Goal: Information Seeking & Learning: Learn about a topic

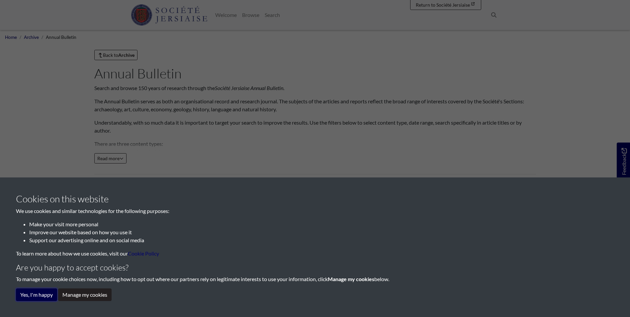
click at [23, 298] on button "Yes, I'm happy" at bounding box center [36, 294] width 41 height 13
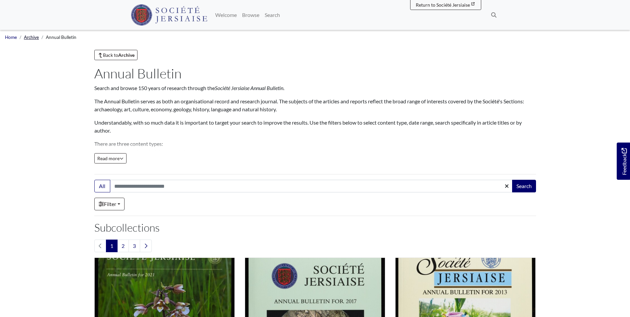
click at [31, 38] on link "Archive" at bounding box center [31, 37] width 15 height 5
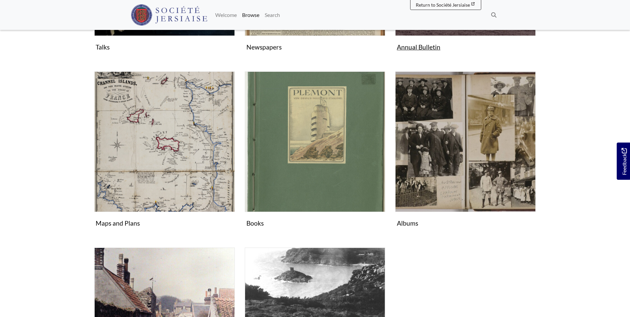
scroll to position [199, 0]
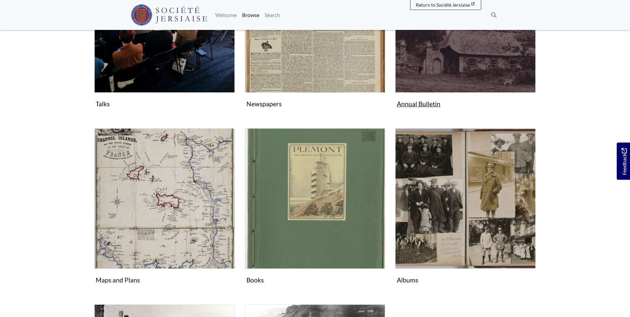
click at [426, 96] on figure "Annual Bulletin Collection" at bounding box center [465, 31] width 140 height 158
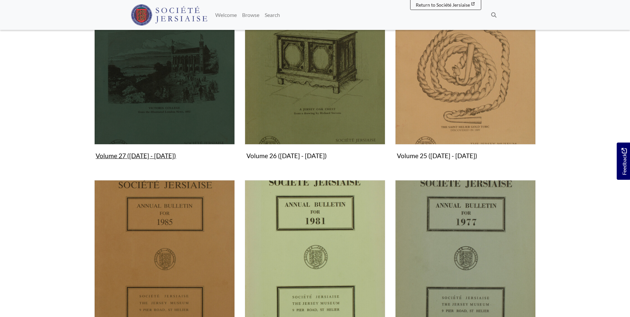
scroll to position [731, 0]
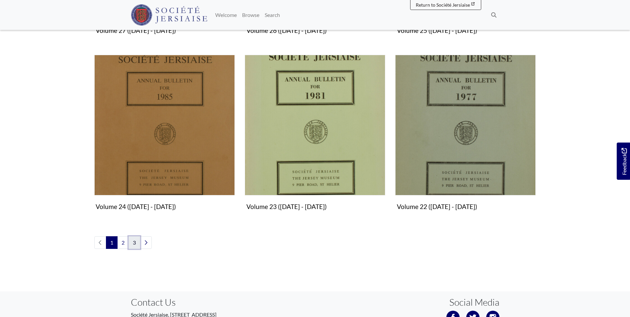
click at [134, 243] on link "3" at bounding box center [135, 242] width 12 height 13
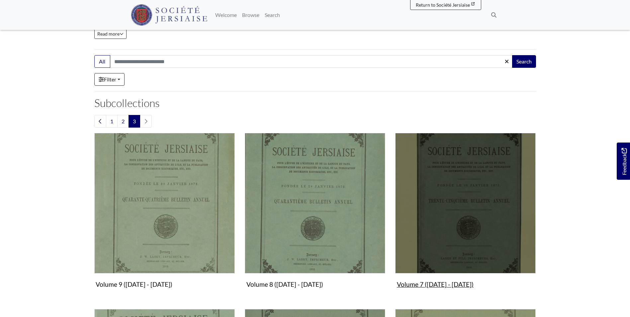
scroll to position [100, 0]
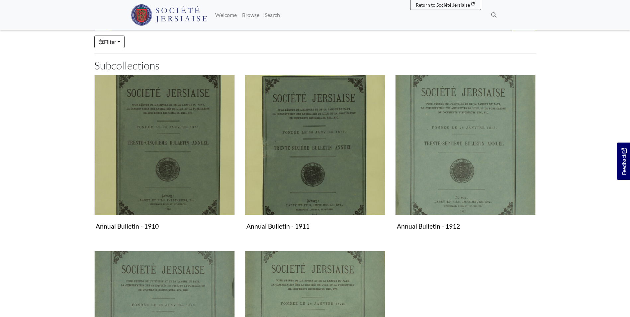
scroll to position [133, 0]
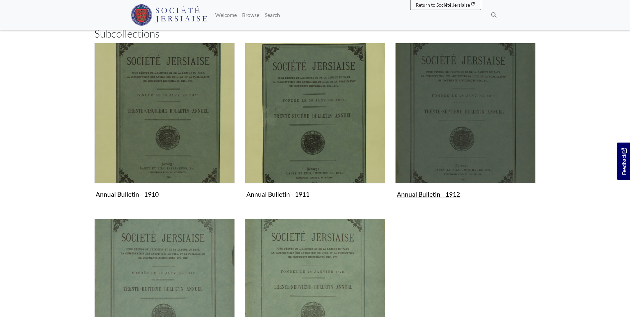
click at [433, 142] on img "Subcollection" at bounding box center [465, 113] width 140 height 140
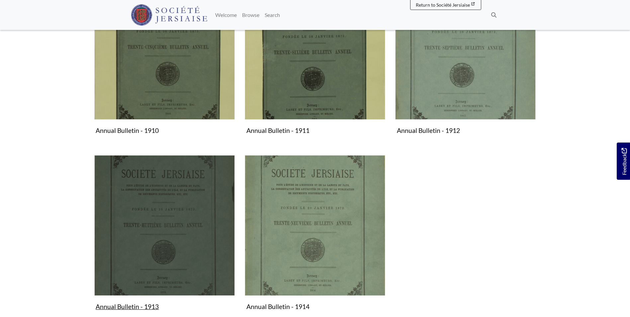
scroll to position [232, 0]
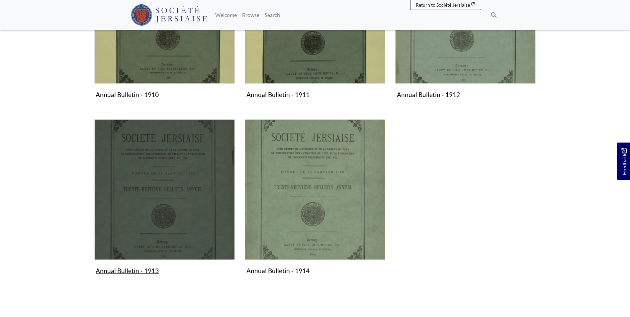
click at [196, 189] on img "Subcollection" at bounding box center [164, 189] width 140 height 140
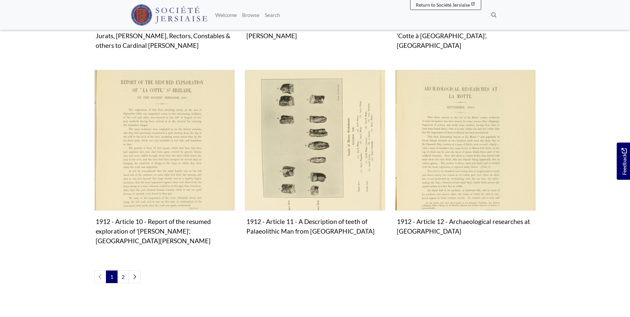
scroll to position [797, 0]
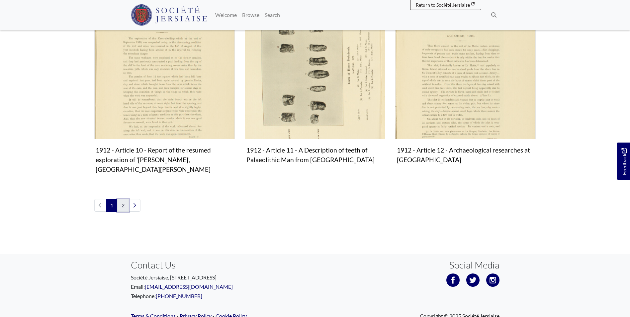
click at [118, 199] on link "2" at bounding box center [123, 205] width 12 height 13
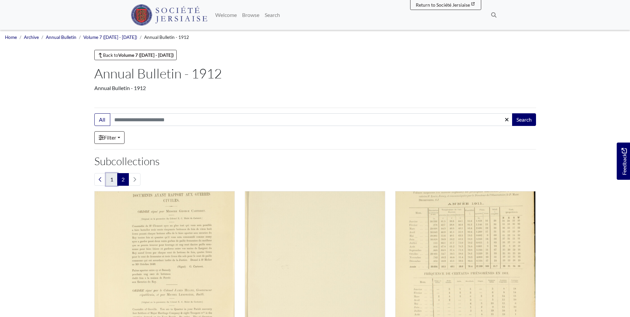
click at [111, 181] on link "1" at bounding box center [112, 179] width 12 height 13
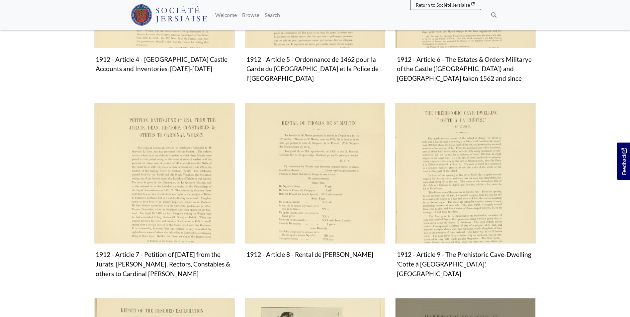
scroll to position [697, 0]
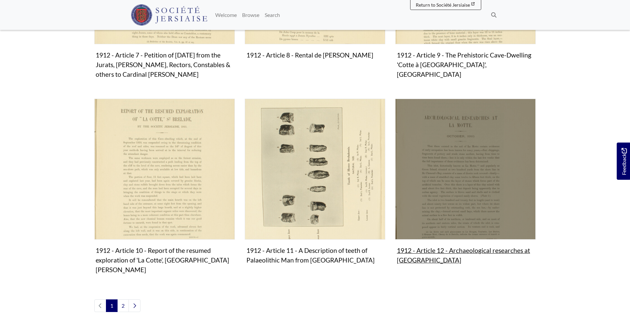
click at [444, 200] on img "Subcollection" at bounding box center [465, 169] width 140 height 140
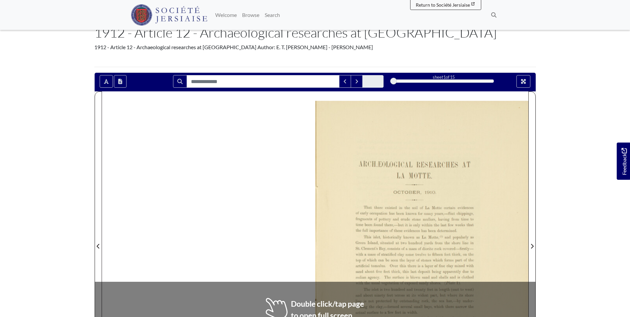
scroll to position [100, 0]
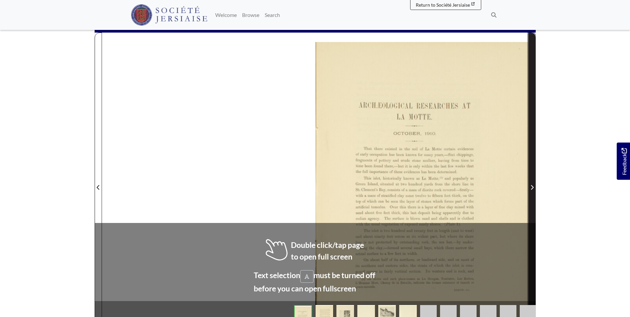
click at [533, 191] on span "Next Page" at bounding box center [532, 187] width 7 height 8
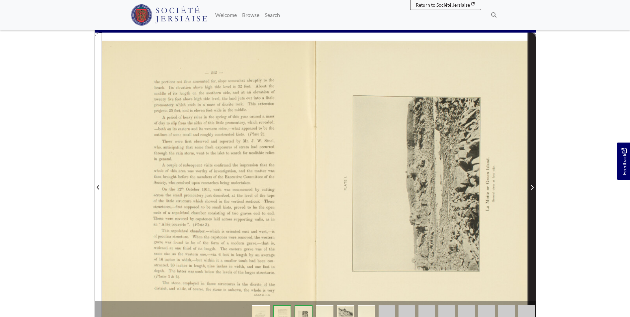
click at [533, 191] on span "Next Page" at bounding box center [532, 187] width 7 height 8
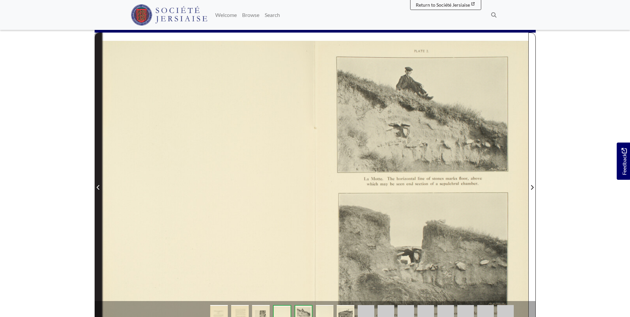
click at [97, 186] on icon "Previous Page" at bounding box center [98, 187] width 3 height 5
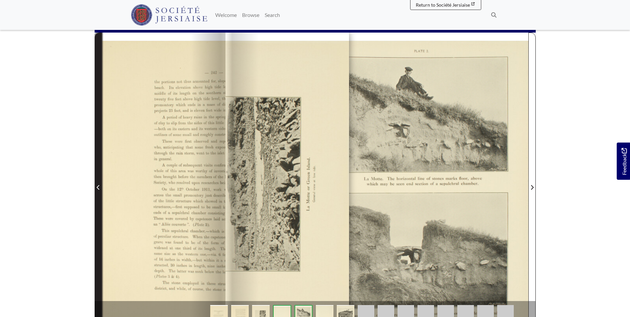
click at [97, 186] on icon "Previous Page" at bounding box center [98, 187] width 3 height 5
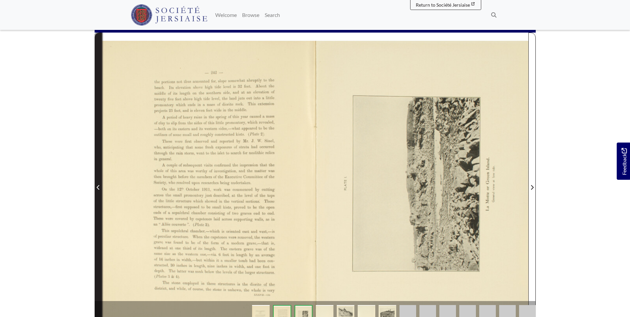
click at [97, 186] on icon "Previous Page" at bounding box center [98, 187] width 3 height 5
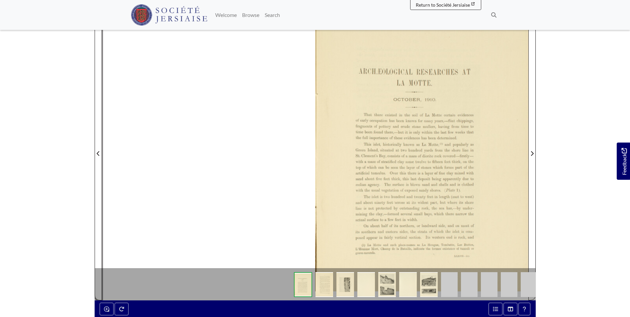
scroll to position [33, 0]
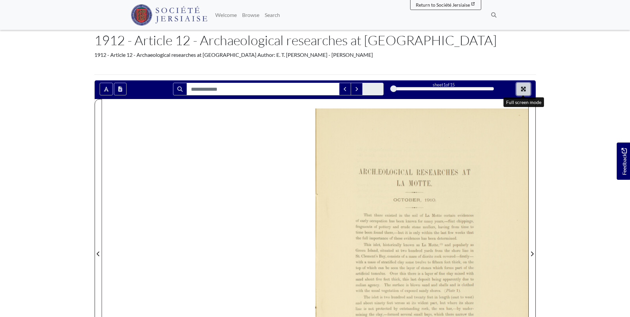
click at [528, 87] on button "Full screen mode" at bounding box center [523, 89] width 14 height 13
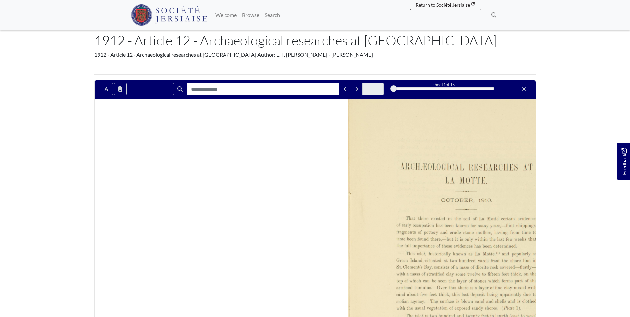
scroll to position [0, 0]
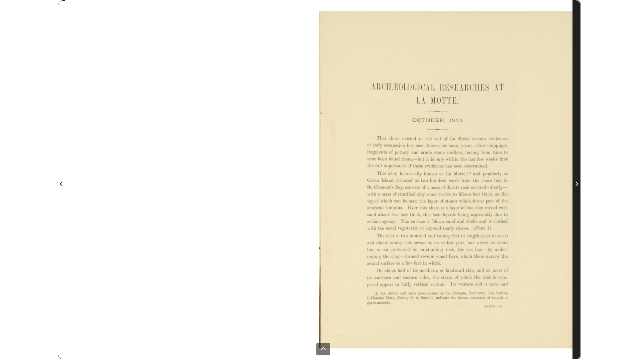
click at [576, 183] on icon "Next Page" at bounding box center [576, 183] width 3 height 5
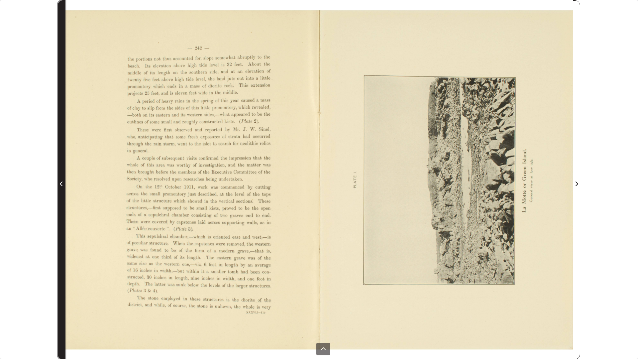
click at [63, 147] on span "Previous Page" at bounding box center [61, 180] width 7 height 358
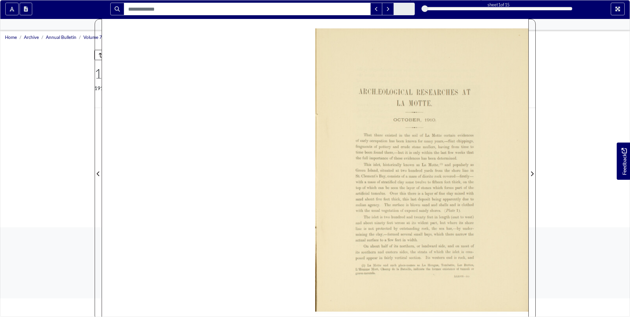
scroll to position [133, 0]
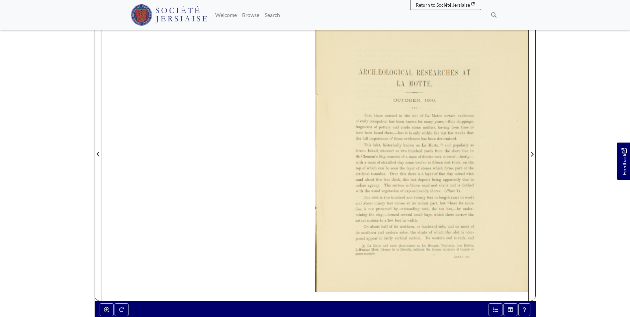
click at [477, 186] on div at bounding box center [421, 150] width 213 height 302
drag, startPoint x: 477, startPoint y: 186, endPoint x: 473, endPoint y: 188, distance: 4.2
click at [473, 188] on div at bounding box center [421, 150] width 213 height 302
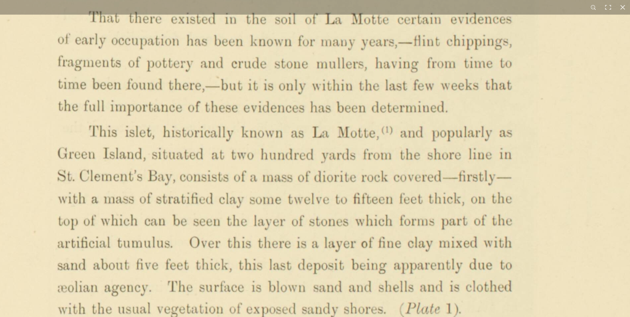
click at [336, 162] on img at bounding box center [312, 152] width 822 height 1162
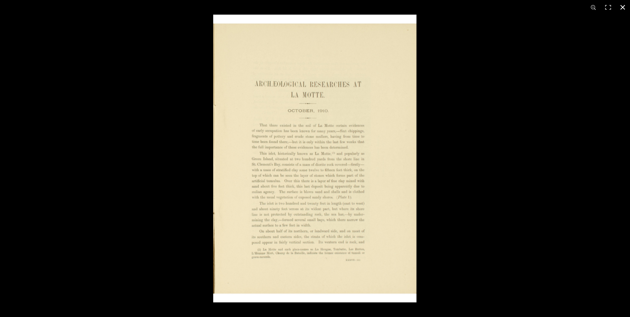
click at [613, 158] on div at bounding box center [528, 173] width 630 height 317
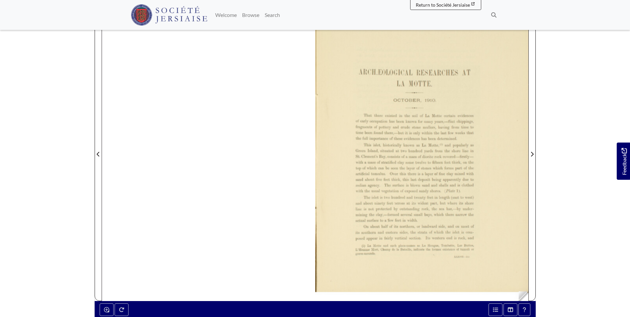
click at [536, 172] on section "Loading sheet 1 of 15 1 *" at bounding box center [315, 149] width 452 height 339
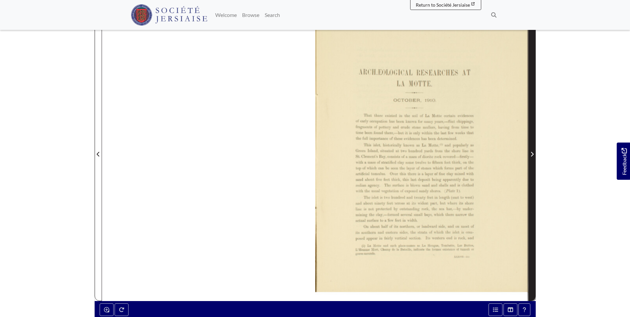
click at [531, 175] on span "Next Page" at bounding box center [532, 150] width 7 height 301
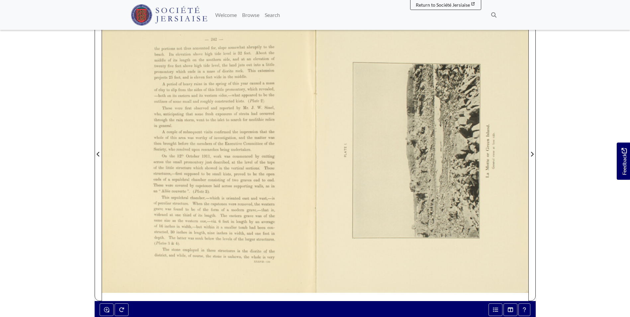
click at [525, 138] on div at bounding box center [421, 150] width 213 height 302
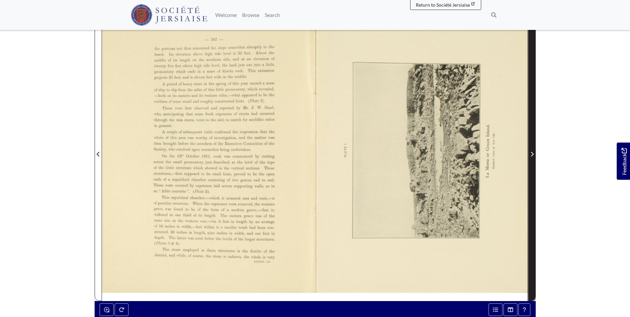
click at [530, 134] on span "Next Page" at bounding box center [532, 150] width 7 height 301
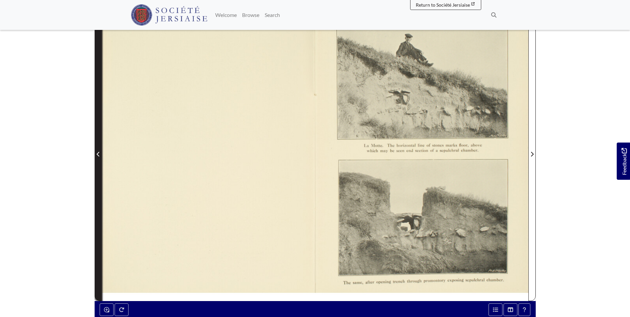
click at [101, 132] on span "Previous Page" at bounding box center [98, 150] width 7 height 301
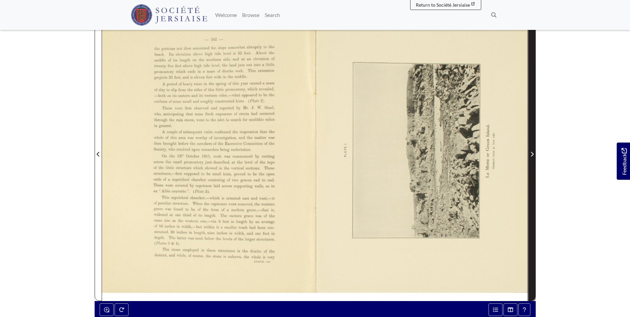
click at [531, 152] on icon "Next Page" at bounding box center [531, 153] width 3 height 5
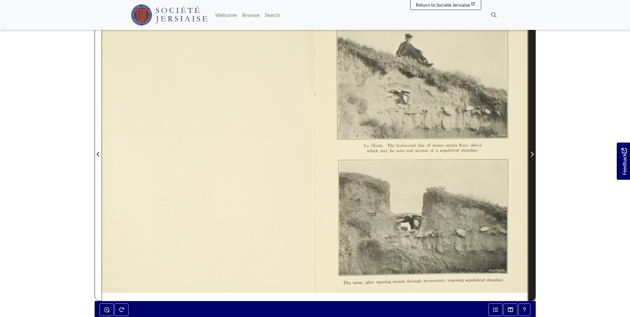
click at [533, 137] on span "Next Page" at bounding box center [532, 150] width 7 height 301
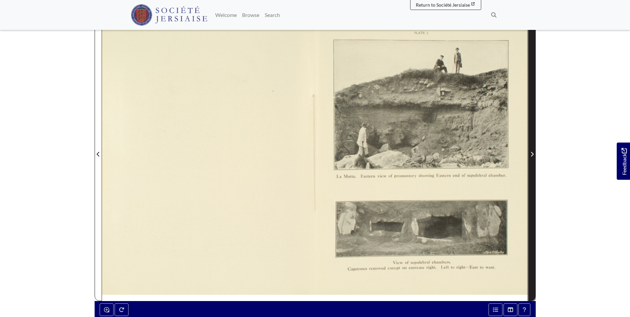
click at [533, 130] on span "Next Page" at bounding box center [532, 150] width 7 height 301
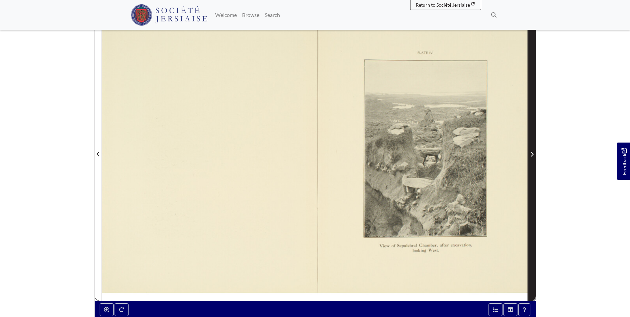
click at [533, 137] on span "Next Page" at bounding box center [532, 150] width 7 height 301
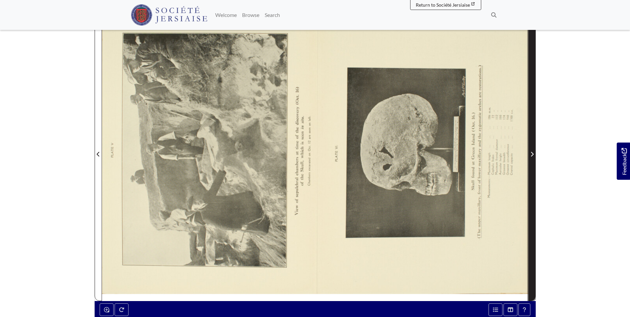
click at [532, 138] on span "Next Page" at bounding box center [532, 150] width 7 height 301
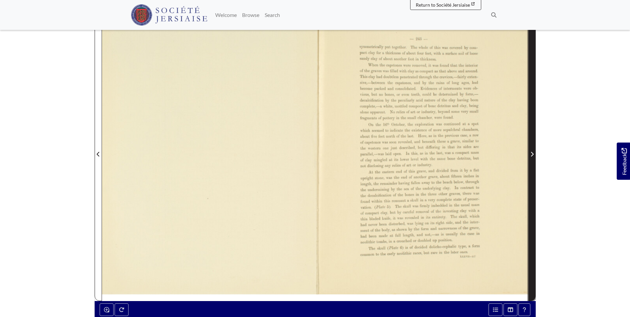
click at [531, 165] on span "Next Page" at bounding box center [532, 150] width 7 height 301
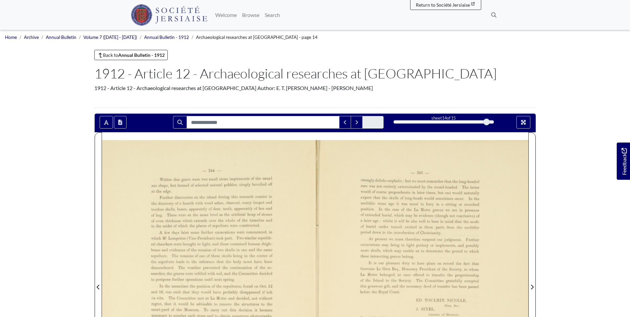
scroll to position [33, 0]
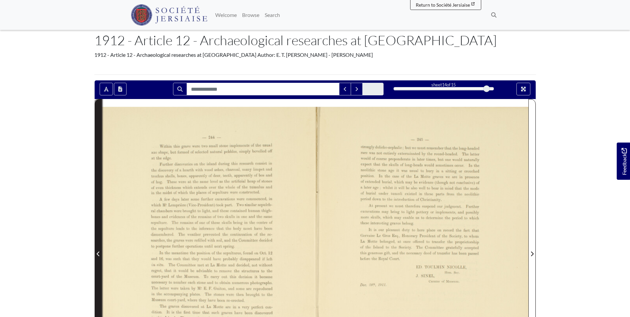
click at [98, 257] on span "Previous Page" at bounding box center [98, 254] width 7 height 8
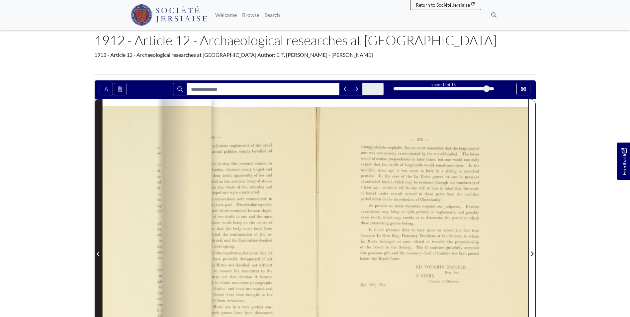
click at [98, 257] on span "Previous Page" at bounding box center [98, 254] width 7 height 8
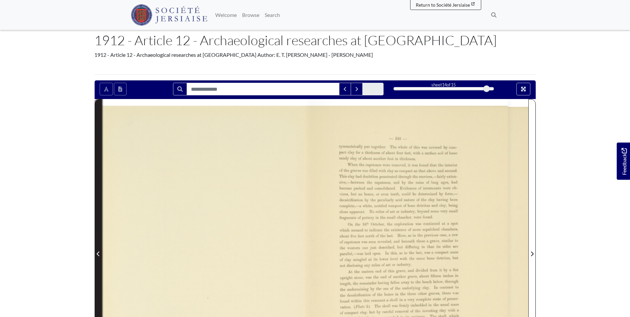
click at [98, 257] on span "Previous Page" at bounding box center [98, 254] width 7 height 8
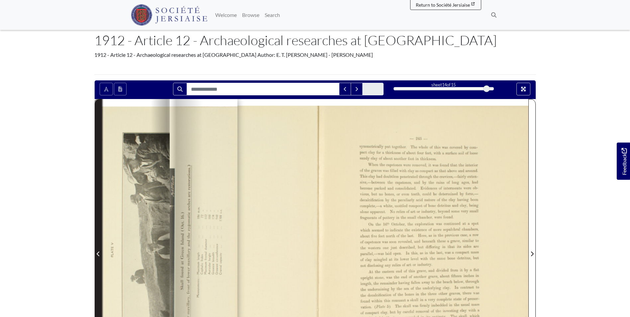
click at [98, 257] on span "Previous Page" at bounding box center [98, 254] width 7 height 8
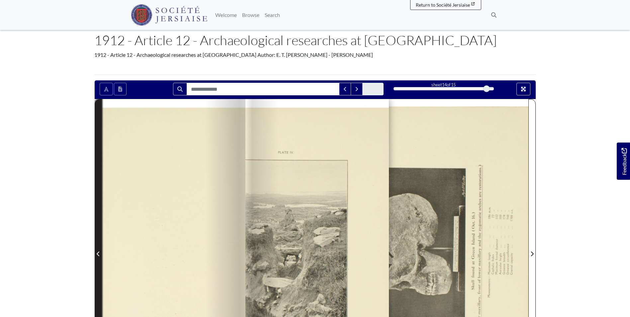
click at [98, 257] on span "Previous Page" at bounding box center [98, 254] width 7 height 8
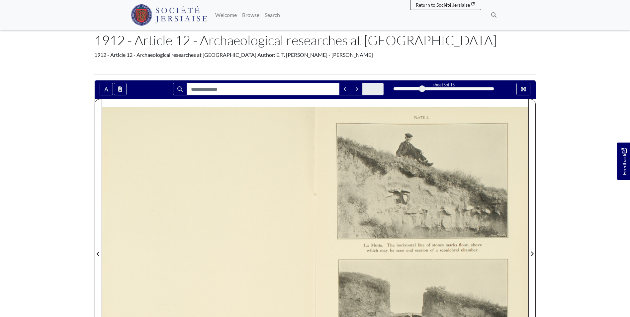
scroll to position [166, 0]
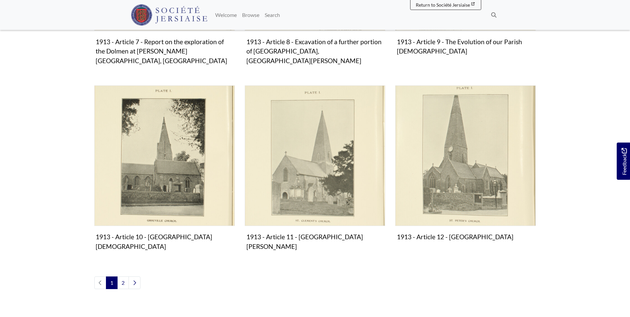
scroll to position [700, 0]
click at [126, 277] on link "2" at bounding box center [123, 283] width 12 height 13
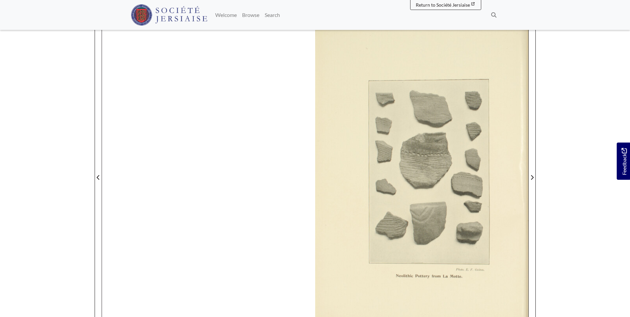
scroll to position [133, 0]
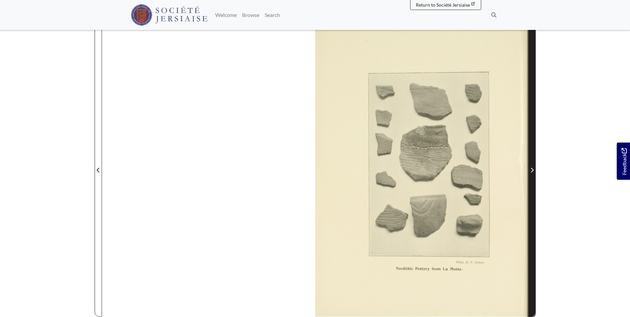
click at [532, 176] on span "Next Page" at bounding box center [532, 166] width 7 height 301
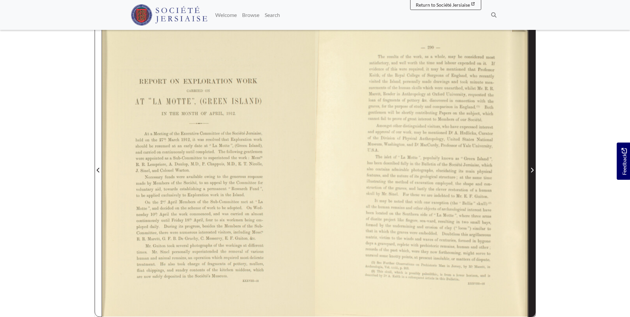
click at [529, 171] on span "Next Page" at bounding box center [532, 170] width 7 height 8
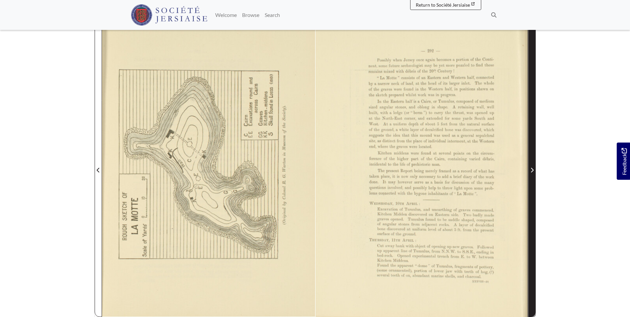
click at [529, 171] on span "Next Page" at bounding box center [532, 170] width 7 height 8
click at [531, 167] on span "Next Page" at bounding box center [532, 170] width 7 height 8
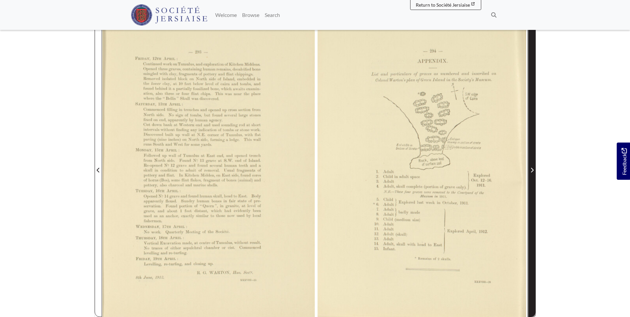
click at [531, 167] on span "Next Page" at bounding box center [532, 170] width 7 height 8
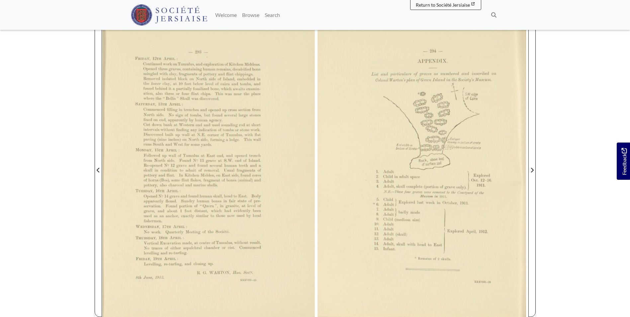
click at [527, 173] on div at bounding box center [421, 166] width 213 height 302
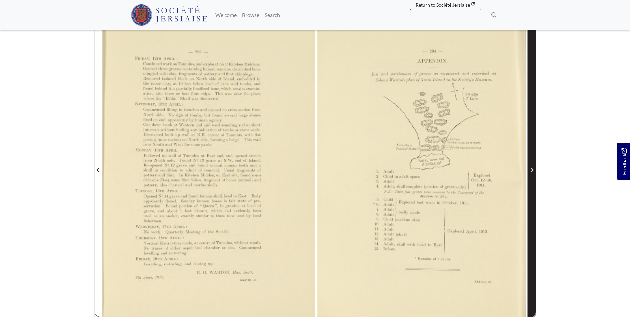
click at [532, 176] on span "Next Page" at bounding box center [532, 166] width 7 height 301
click at [533, 171] on icon "Next Page" at bounding box center [531, 169] width 3 height 5
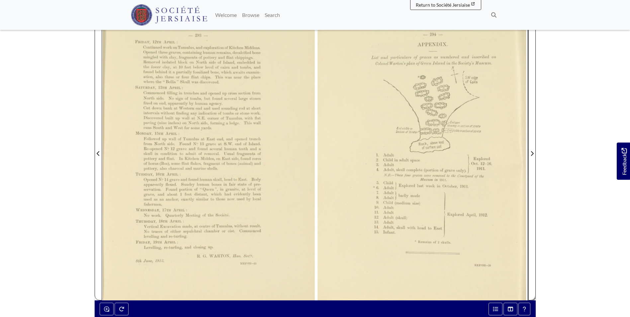
scroll to position [166, 0]
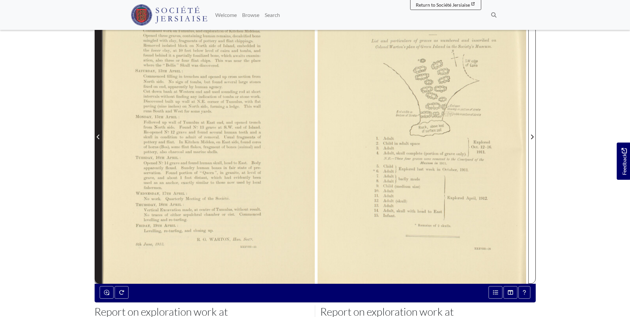
click at [99, 124] on span "Previous Page" at bounding box center [98, 132] width 7 height 301
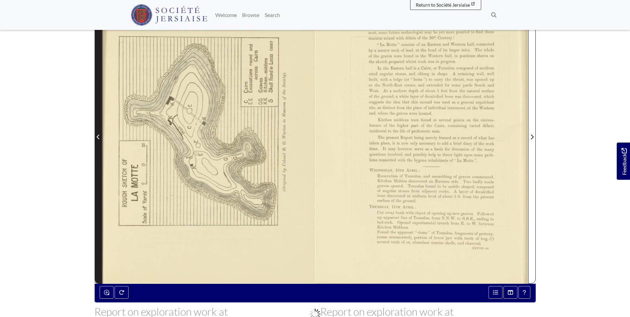
click at [99, 124] on span "Previous Page" at bounding box center [98, 132] width 7 height 301
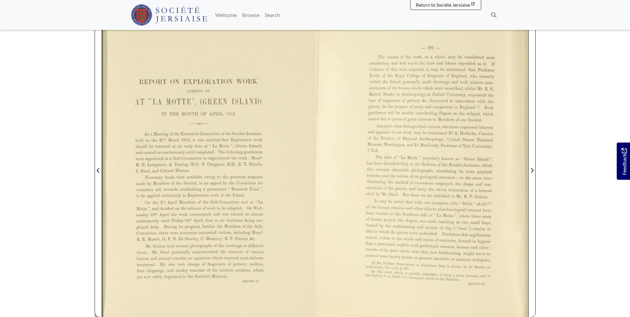
scroll to position [133, 0]
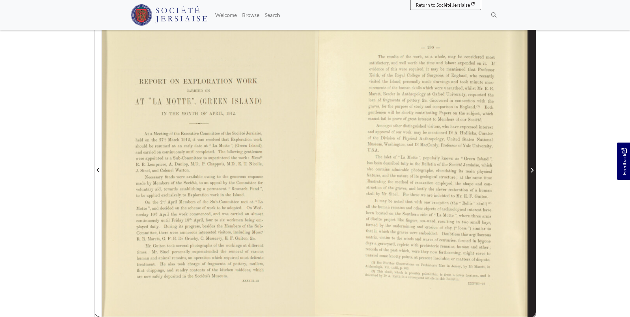
click at [531, 188] on span "Next Page" at bounding box center [532, 166] width 7 height 301
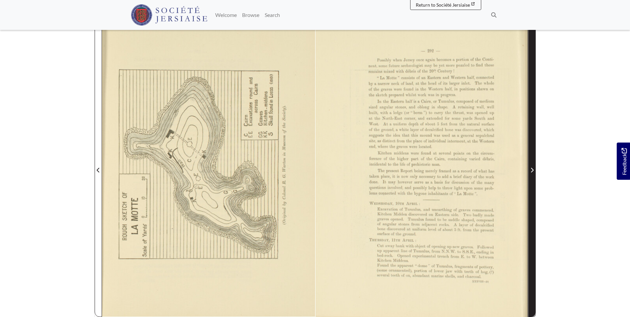
click at [530, 164] on span "Next Page" at bounding box center [532, 166] width 7 height 301
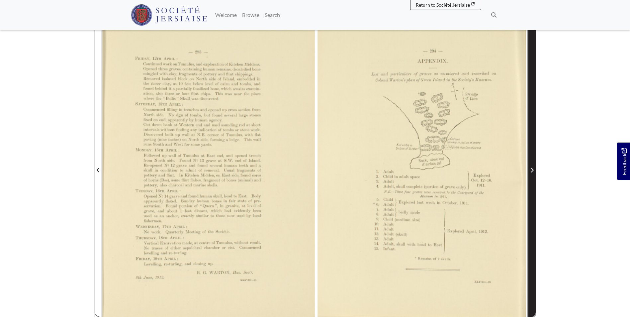
click at [530, 167] on span "Next Page" at bounding box center [532, 170] width 7 height 8
click at [533, 112] on span "Next Page" at bounding box center [532, 166] width 7 height 301
click at [532, 128] on span "Next Page" at bounding box center [532, 166] width 7 height 301
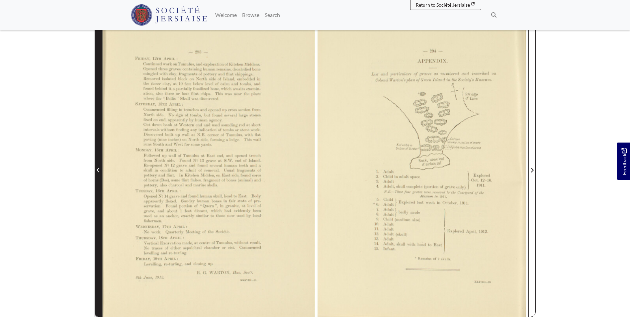
click at [99, 162] on span "Previous Page" at bounding box center [98, 166] width 7 height 301
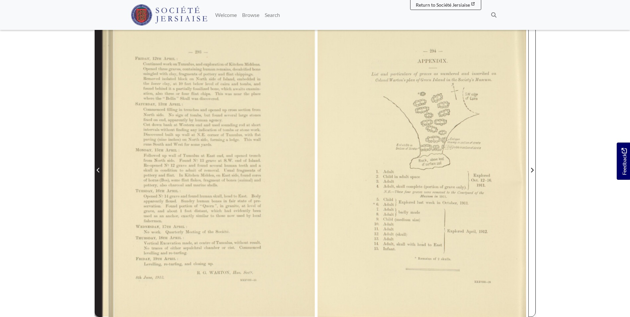
click at [99, 162] on span "Previous Page" at bounding box center [98, 166] width 7 height 301
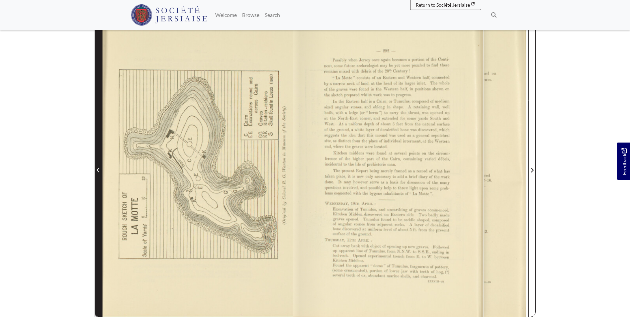
click at [99, 162] on span "Previous Page" at bounding box center [98, 166] width 7 height 301
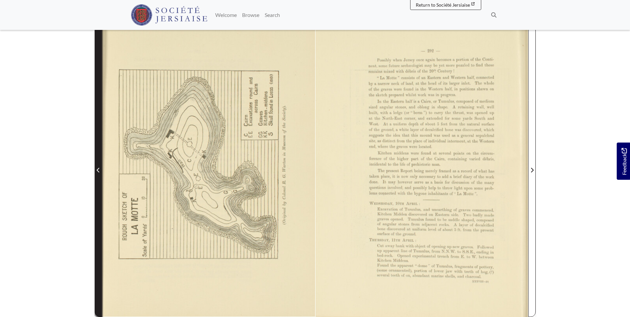
click at [99, 162] on span "Previous Page" at bounding box center [98, 166] width 7 height 301
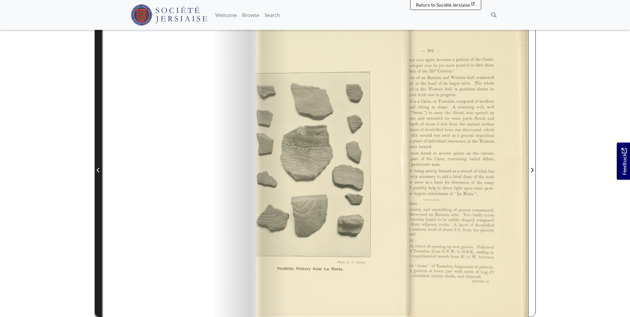
click at [100, 158] on span "Previous Page" at bounding box center [98, 166] width 7 height 301
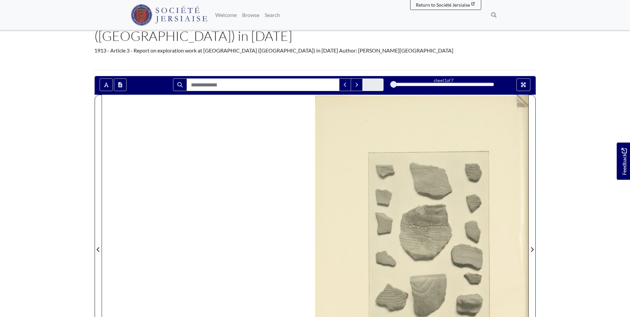
scroll to position [100, 0]
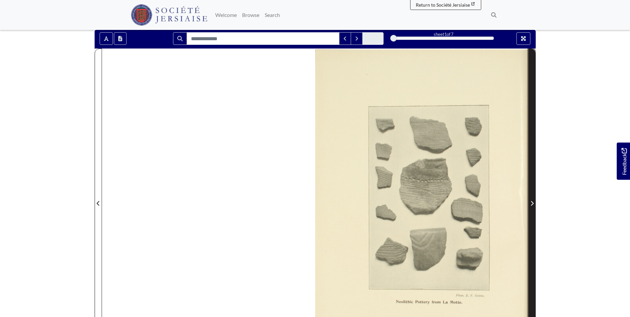
click at [532, 151] on span "Next Page" at bounding box center [532, 199] width 7 height 301
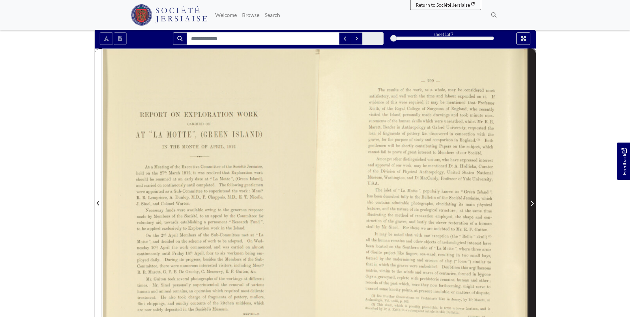
click at [532, 151] on span "Next Page" at bounding box center [532, 199] width 7 height 301
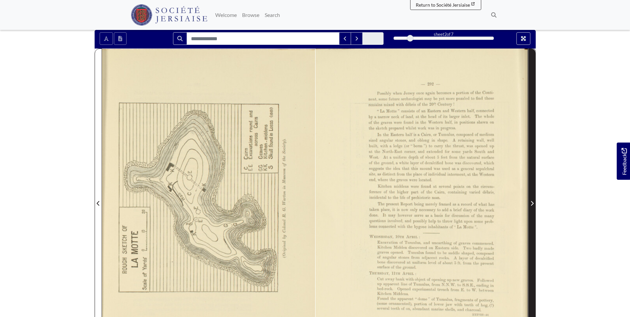
click at [532, 151] on span "Next Page" at bounding box center [532, 199] width 7 height 301
click at [532, 147] on span "Next Page" at bounding box center [532, 199] width 7 height 301
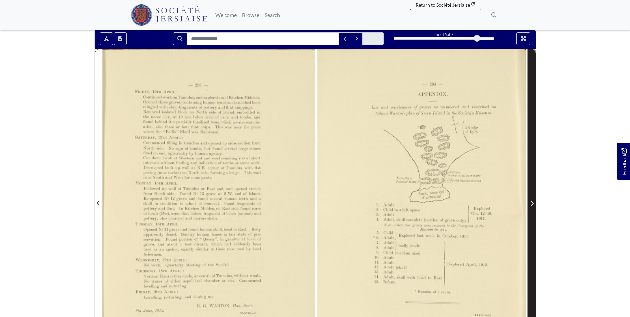
click at [530, 186] on span "Next Page" at bounding box center [532, 199] width 7 height 301
click at [532, 192] on span "Next Page" at bounding box center [532, 199] width 7 height 301
click at [533, 226] on span "Next Page" at bounding box center [532, 199] width 7 height 301
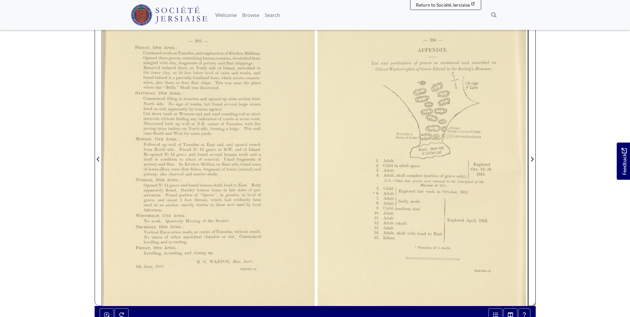
scroll to position [199, 0]
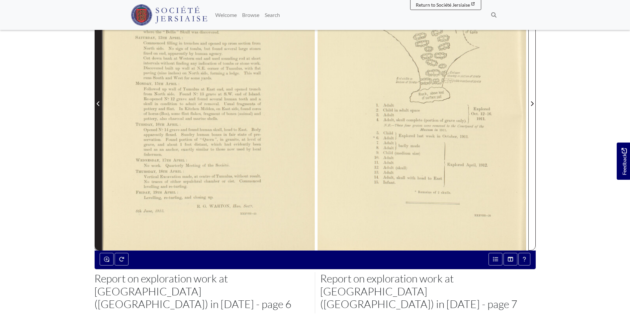
click at [95, 128] on span "Previous Page" at bounding box center [98, 99] width 7 height 301
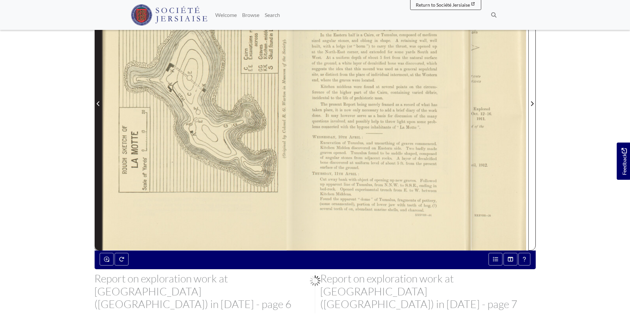
click at [95, 128] on span "Previous Page" at bounding box center [98, 99] width 7 height 301
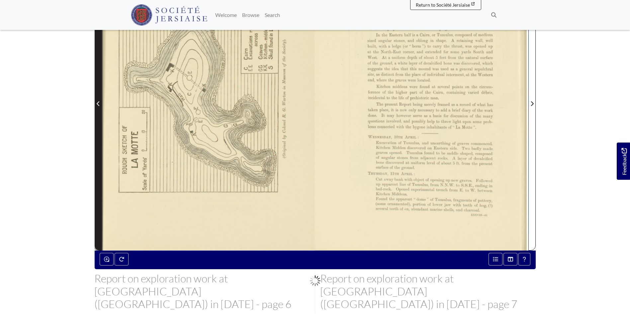
click at [95, 128] on span "Previous Page" at bounding box center [98, 99] width 7 height 301
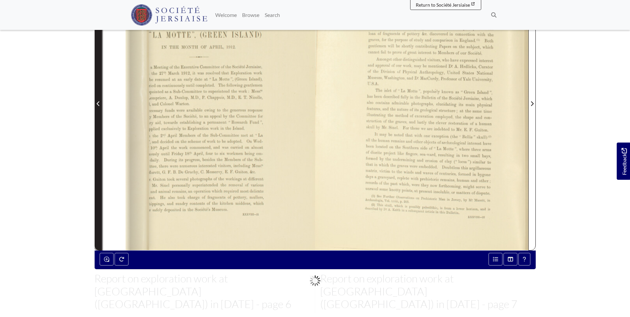
click at [95, 128] on span "Previous Page" at bounding box center [98, 99] width 7 height 301
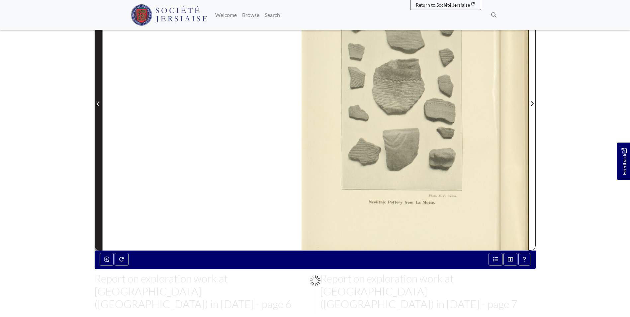
click at [95, 128] on span "Previous Page" at bounding box center [98, 99] width 7 height 301
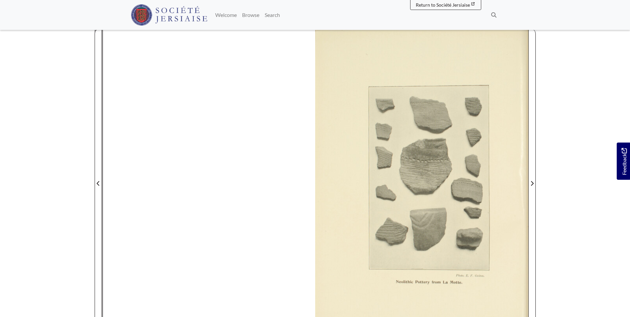
scroll to position [66, 0]
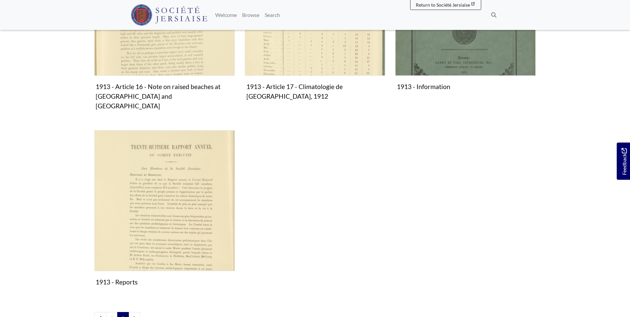
scroll to position [498, 0]
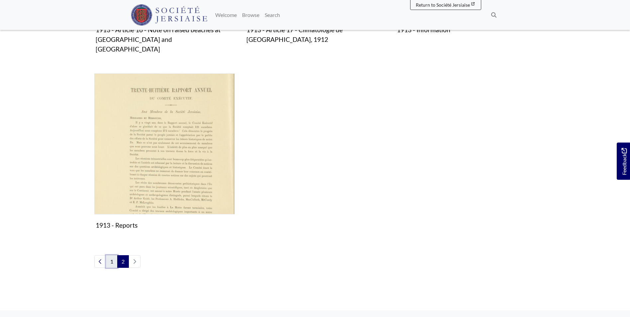
click at [112, 255] on link "1" at bounding box center [112, 261] width 12 height 13
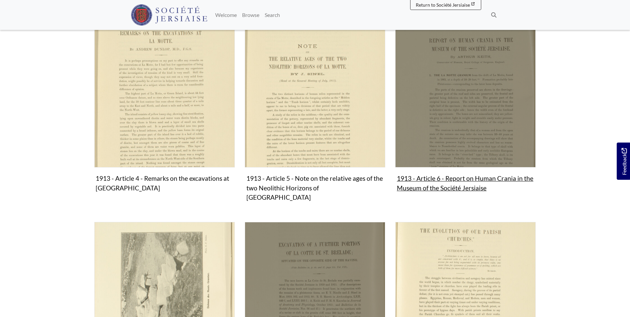
scroll to position [432, 0]
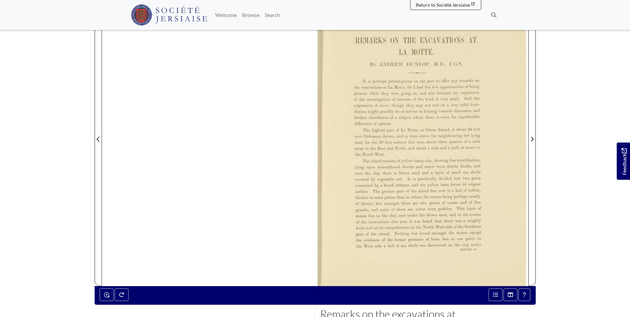
scroll to position [133, 0]
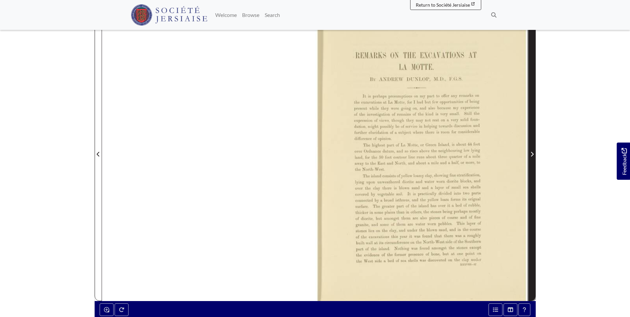
click at [534, 143] on span "Next Page" at bounding box center [532, 150] width 7 height 301
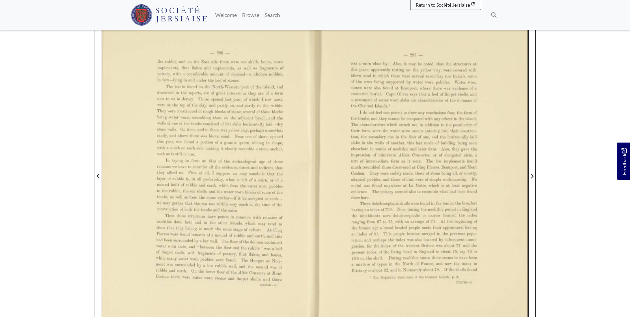
scroll to position [100, 0]
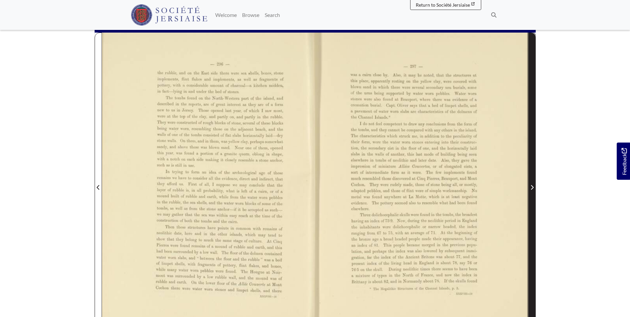
click at [533, 166] on span "Next Page" at bounding box center [532, 183] width 7 height 301
click at [535, 178] on span "Next Page" at bounding box center [532, 183] width 7 height 301
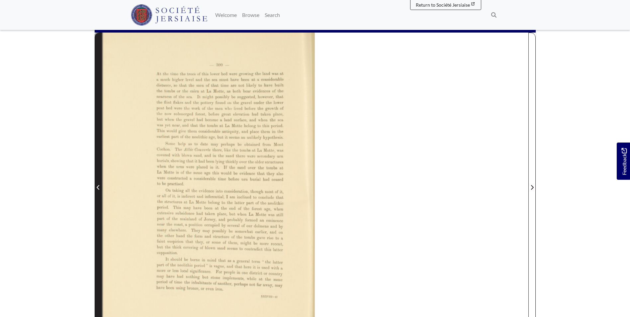
click at [98, 173] on span "Previous Page" at bounding box center [98, 183] width 7 height 301
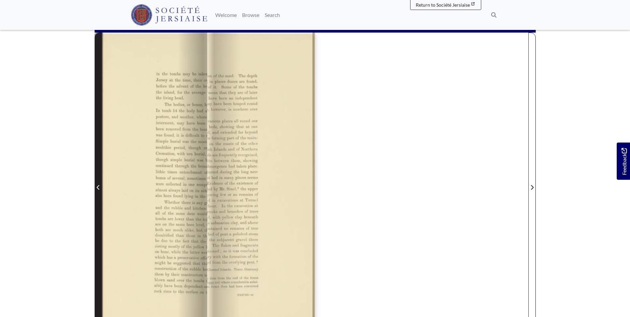
click at [98, 173] on span "Previous Page" at bounding box center [98, 183] width 7 height 301
click at [97, 176] on span "Previous Page" at bounding box center [98, 183] width 7 height 301
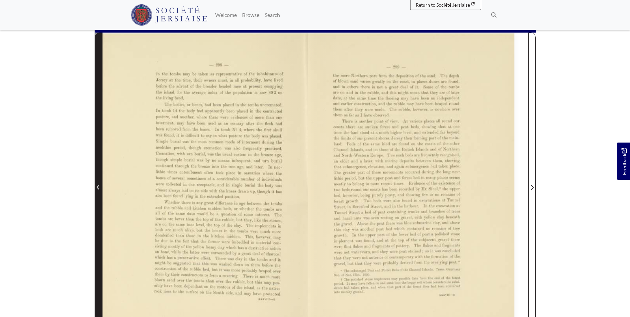
click at [97, 176] on span "Previous Page" at bounding box center [98, 183] width 7 height 301
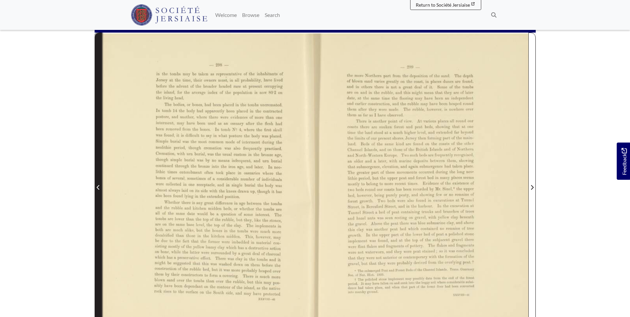
click at [97, 176] on span "Previous Page" at bounding box center [98, 183] width 7 height 301
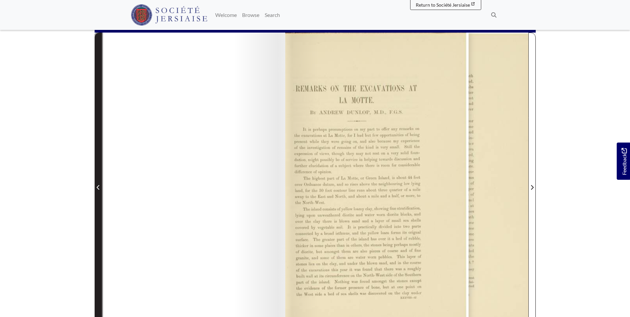
click at [97, 176] on span "Previous Page" at bounding box center [98, 183] width 7 height 301
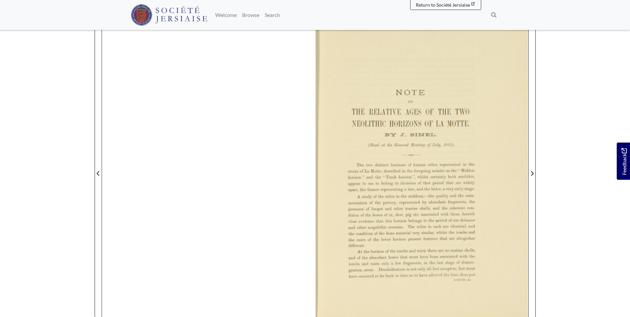
scroll to position [166, 0]
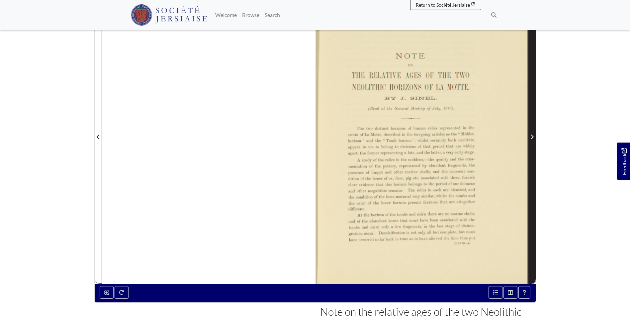
click at [534, 183] on span "Next Page" at bounding box center [532, 132] width 7 height 301
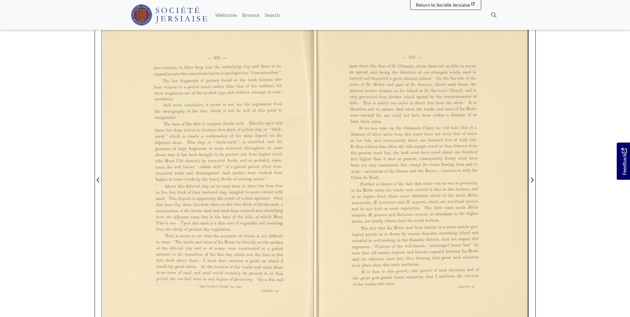
scroll to position [133, 0]
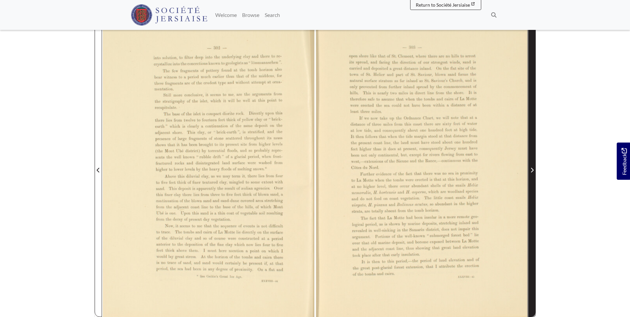
click at [534, 148] on span "Next Page" at bounding box center [532, 166] width 7 height 301
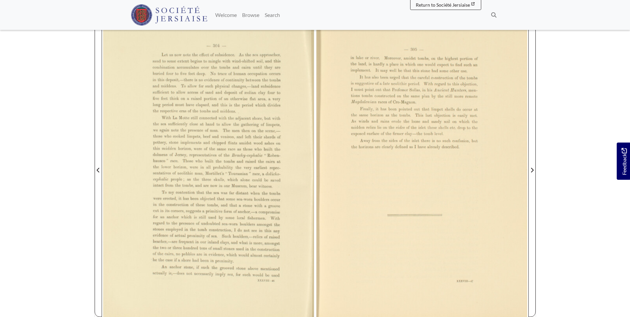
click at [536, 154] on section "Loading sheet 4 of 5 4 *" at bounding box center [315, 165] width 452 height 339
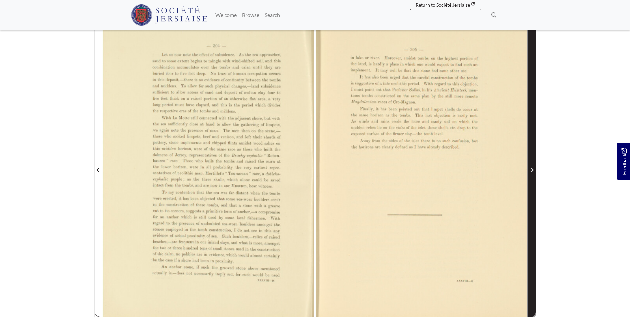
click at [533, 153] on span "Next Page" at bounding box center [532, 166] width 7 height 301
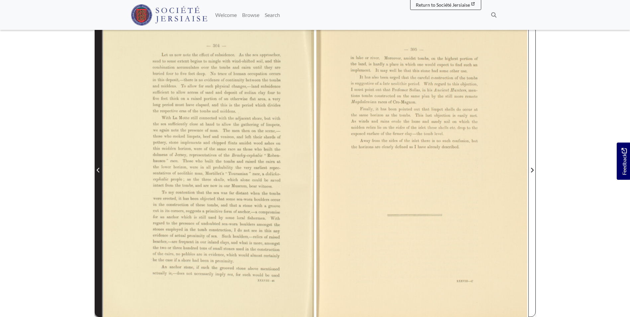
click at [100, 128] on span "Previous Page" at bounding box center [98, 166] width 7 height 301
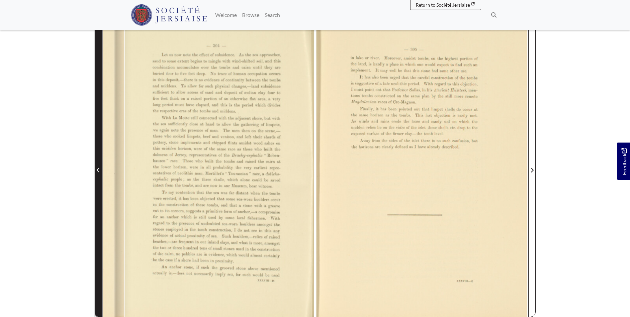
click at [100, 128] on span "Previous Page" at bounding box center [98, 166] width 7 height 301
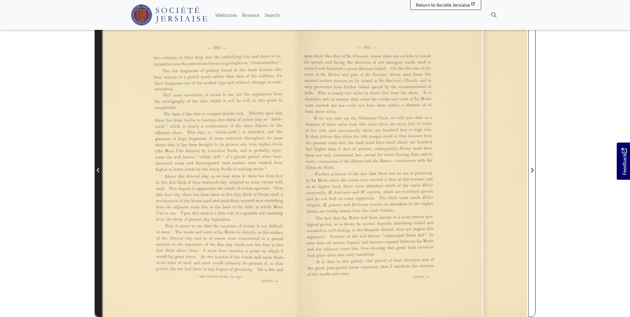
click at [100, 128] on span "Previous Page" at bounding box center [98, 166] width 7 height 301
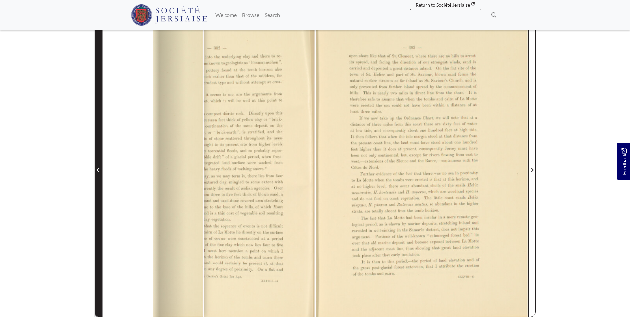
click at [100, 128] on span "Previous Page" at bounding box center [98, 166] width 7 height 301
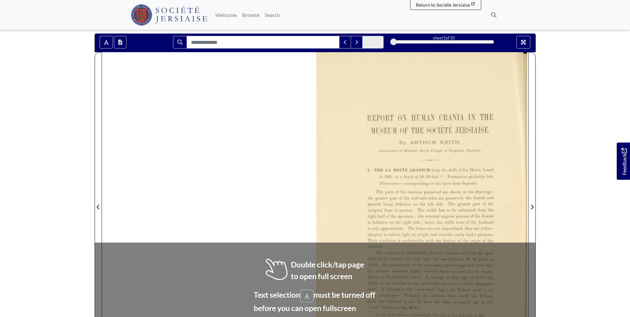
scroll to position [166, 0]
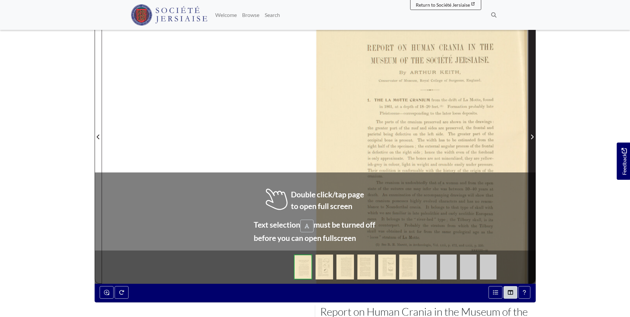
click at [530, 137] on span "Next Page" at bounding box center [532, 137] width 7 height 8
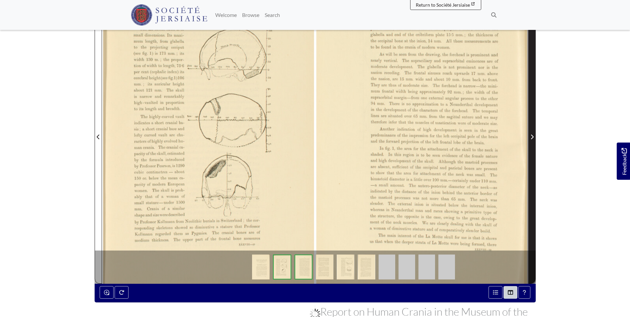
click at [530, 137] on span "Next Page" at bounding box center [532, 137] width 7 height 8
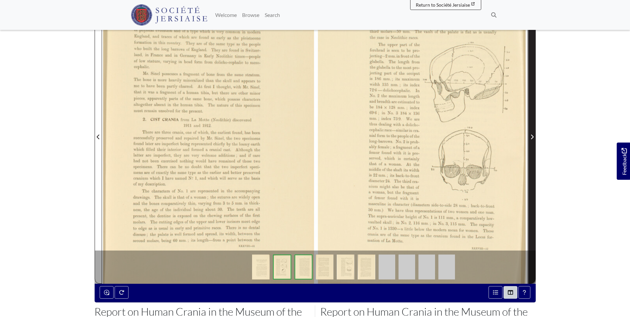
click at [530, 137] on span "Next Page" at bounding box center [532, 137] width 7 height 8
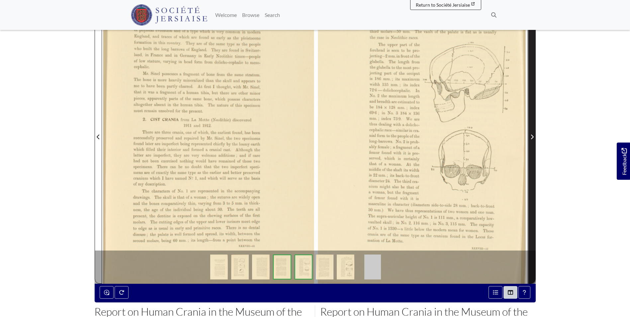
click at [530, 137] on span "Next Page" at bounding box center [532, 137] width 7 height 8
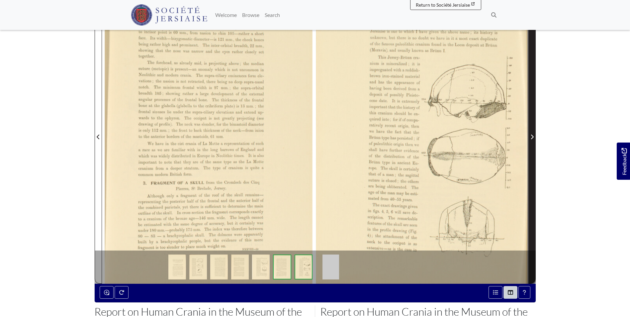
click at [530, 137] on span "Next Page" at bounding box center [532, 137] width 7 height 8
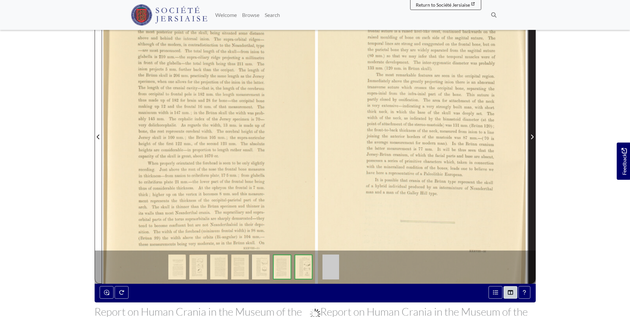
click at [530, 137] on span "Next Page" at bounding box center [532, 137] width 7 height 8
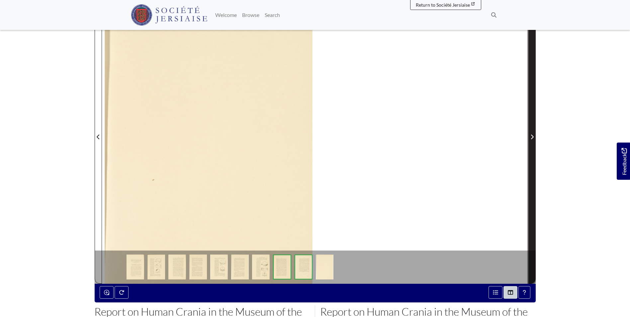
click at [530, 137] on span "Next Page" at bounding box center [532, 137] width 7 height 8
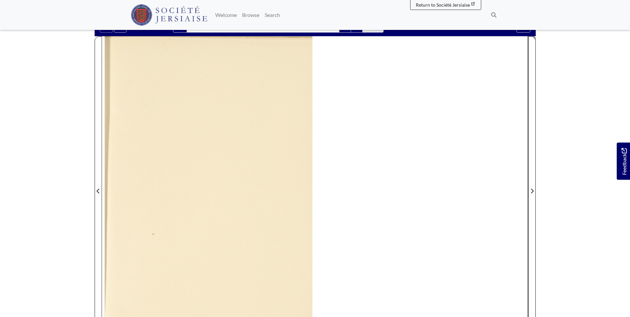
scroll to position [66, 0]
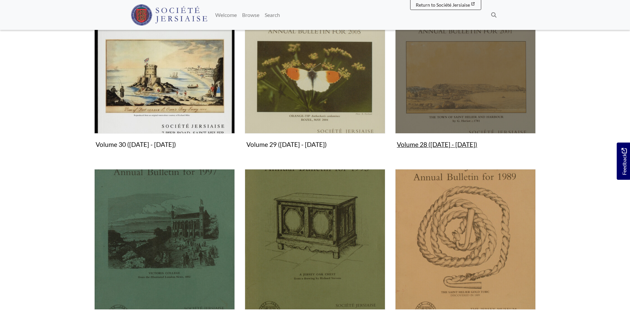
scroll to position [432, 0]
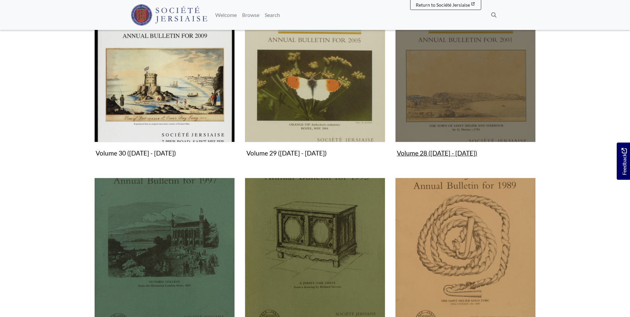
click at [462, 151] on figure "Volume 28 ([DATE] - [DATE]) Collection" at bounding box center [465, 81] width 140 height 158
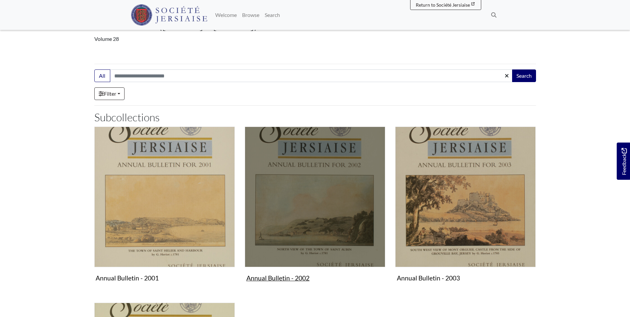
scroll to position [166, 0]
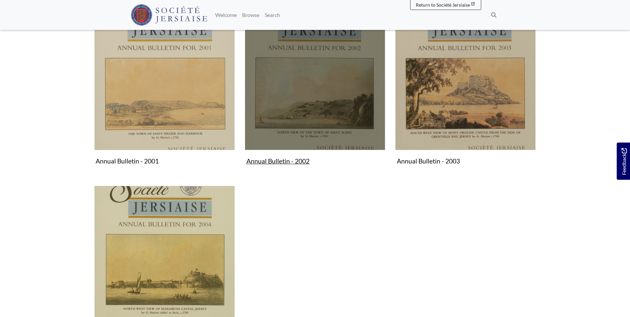
click at [327, 145] on img "Subcollection" at bounding box center [315, 80] width 140 height 140
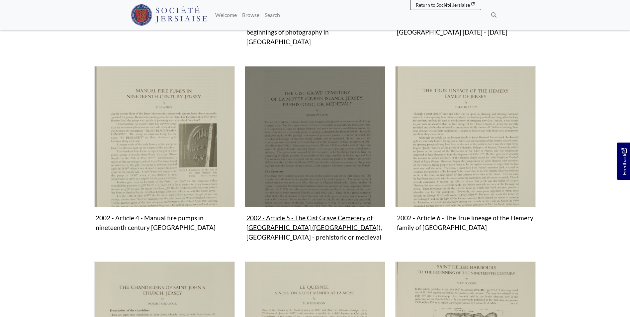
scroll to position [299, 0]
click at [313, 210] on figure "2002 - Article 5 - The Cist Grave Cemetery of [GEOGRAPHIC_DATA] ([GEOGRAPHIC_DA…" at bounding box center [315, 154] width 140 height 177
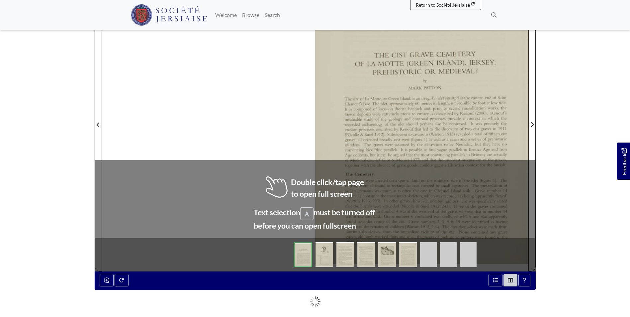
scroll to position [199, 0]
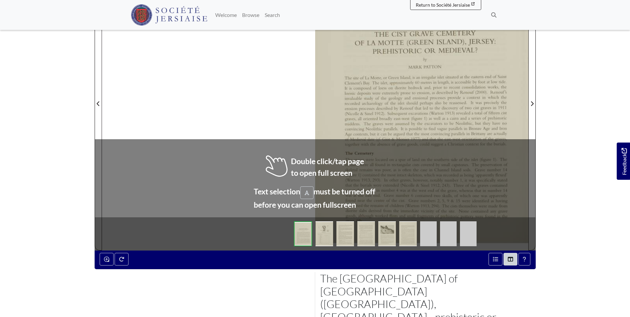
click at [319, 231] on img at bounding box center [325, 233] width 18 height 25
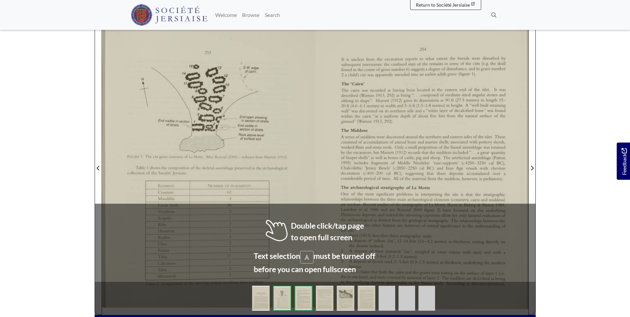
scroll to position [133, 0]
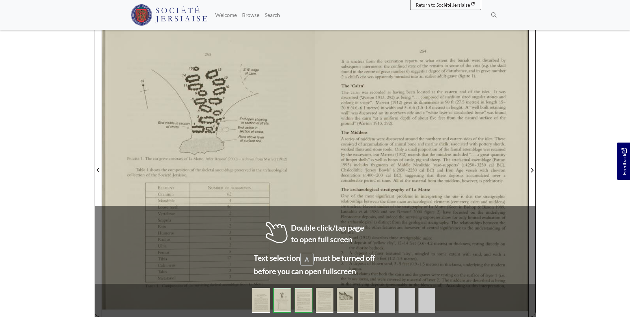
click at [569, 198] on body "Menu" at bounding box center [315, 196] width 630 height 659
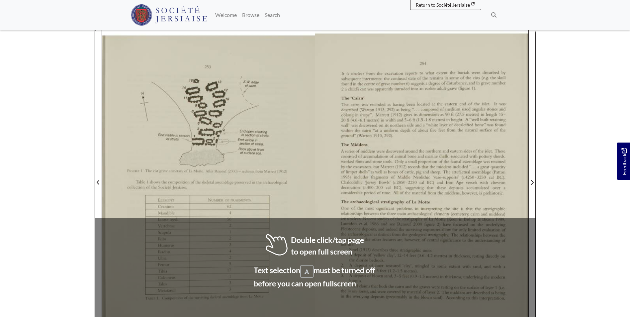
scroll to position [166, 0]
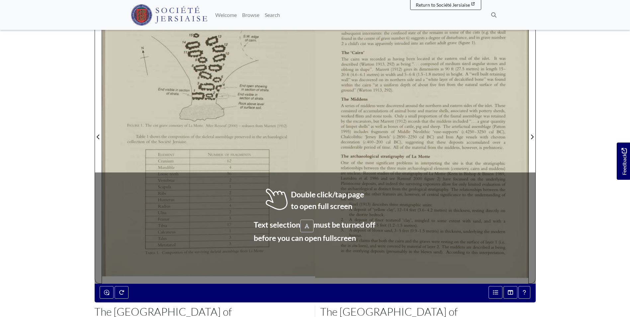
click at [328, 174] on div at bounding box center [421, 133] width 213 height 302
click at [323, 185] on div at bounding box center [421, 133] width 213 height 302
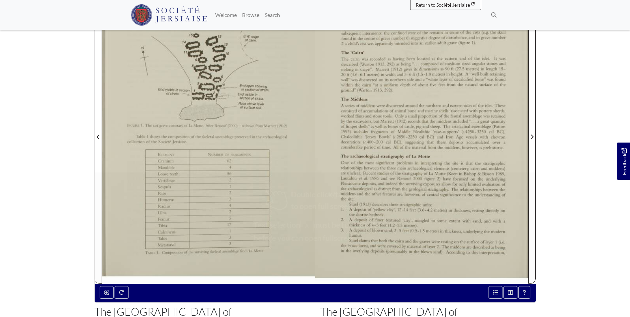
click at [323, 185] on div at bounding box center [421, 133] width 213 height 302
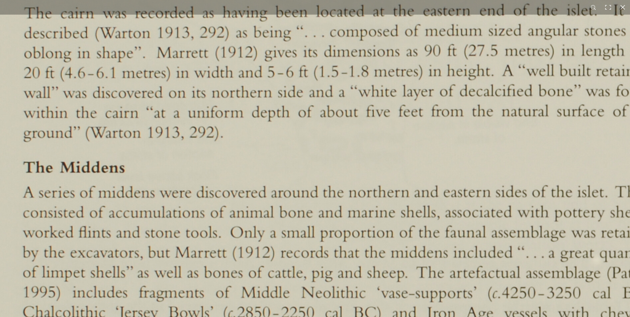
click at [267, 205] on img at bounding box center [334, 297] width 822 height 1162
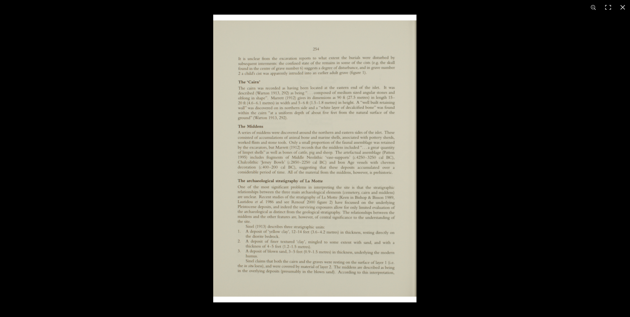
click at [320, 172] on img at bounding box center [314, 159] width 203 height 288
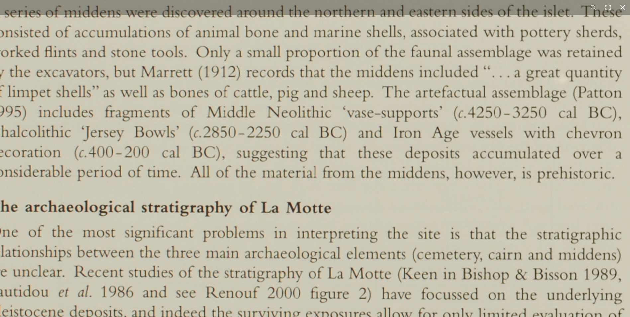
click at [624, 12] on button at bounding box center [622, 7] width 15 height 15
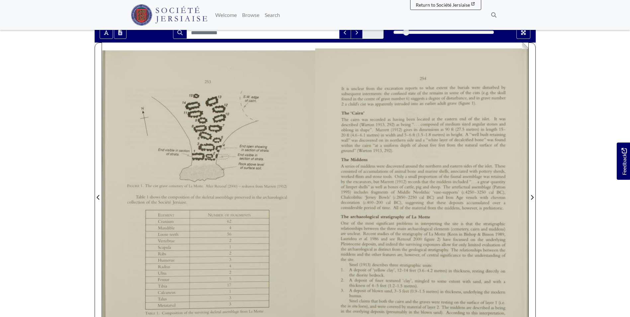
scroll to position [66, 0]
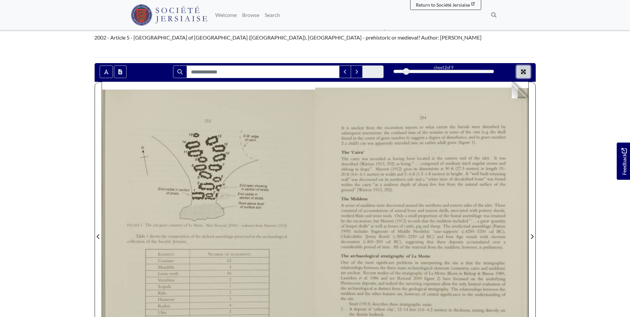
click at [520, 71] on button "Full screen mode" at bounding box center [523, 71] width 14 height 13
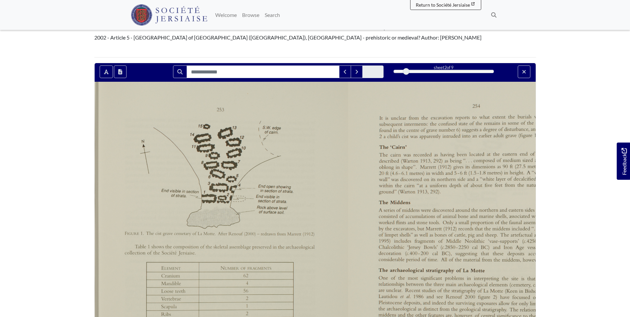
scroll to position [0, 0]
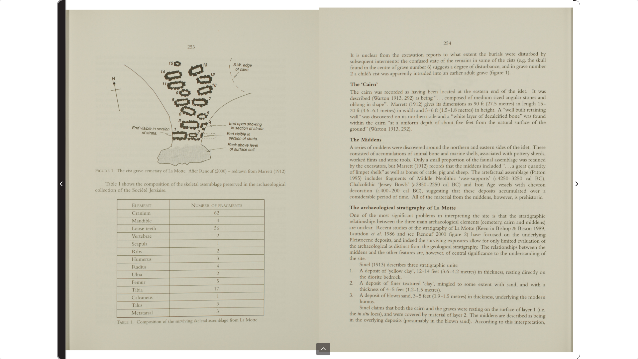
click at [62, 172] on span "Previous Page" at bounding box center [61, 180] width 7 height 358
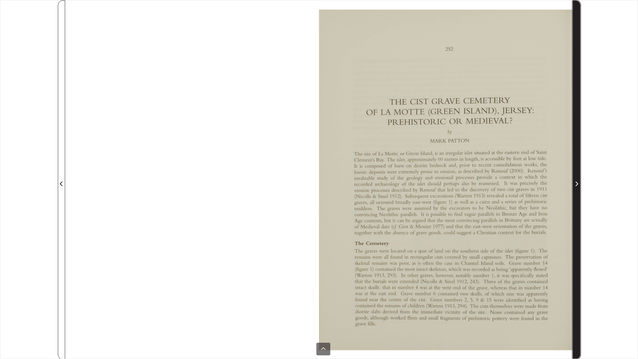
click at [579, 255] on span "Next Page" at bounding box center [576, 180] width 7 height 358
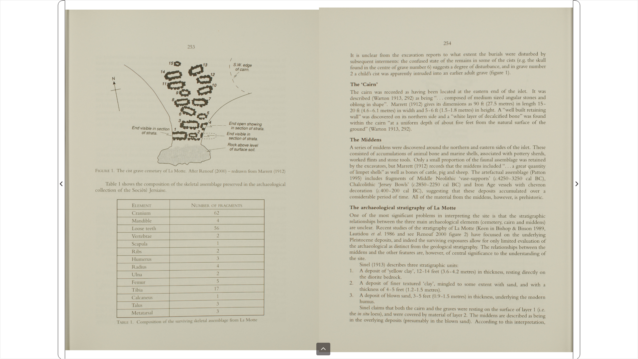
click at [571, 96] on div at bounding box center [446, 179] width 254 height 359
click at [571, 99] on div at bounding box center [446, 179] width 254 height 359
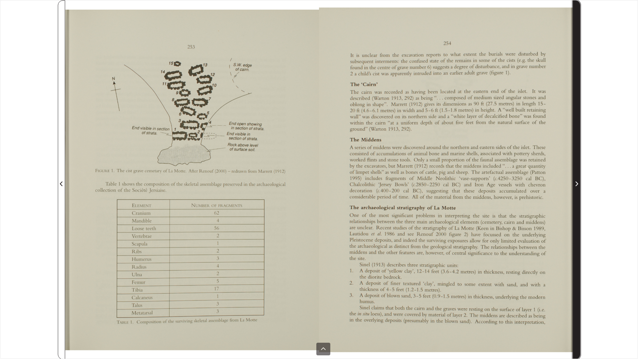
click at [575, 99] on span "Next Page" at bounding box center [576, 180] width 7 height 358
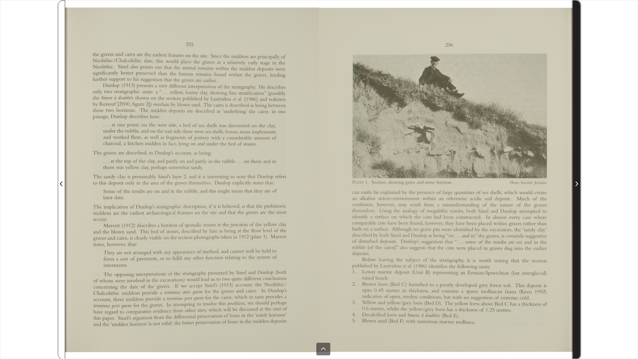
click at [577, 164] on span "Next Page" at bounding box center [576, 180] width 7 height 358
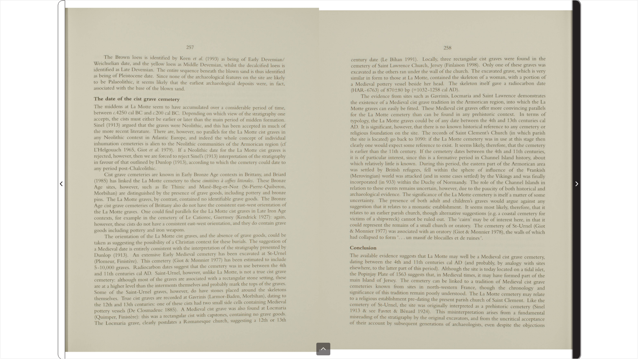
click at [579, 133] on span "Next Page" at bounding box center [576, 180] width 7 height 358
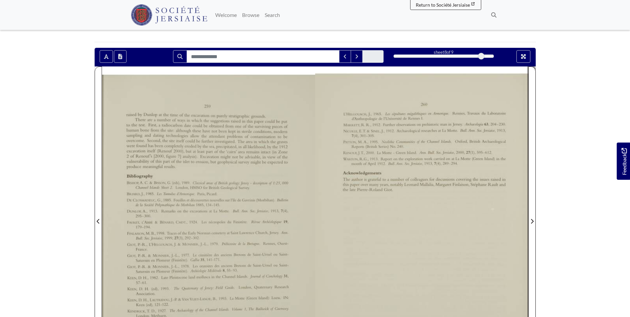
scroll to position [133, 0]
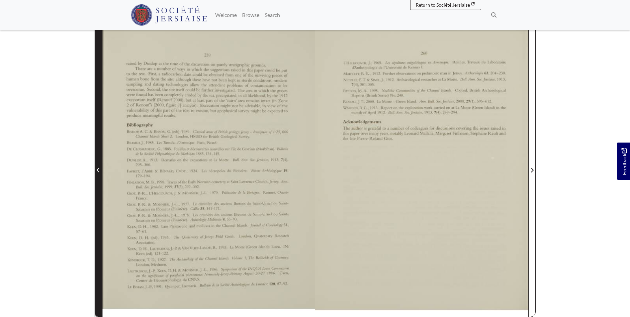
click at [98, 207] on span "Previous Page" at bounding box center [98, 166] width 7 height 301
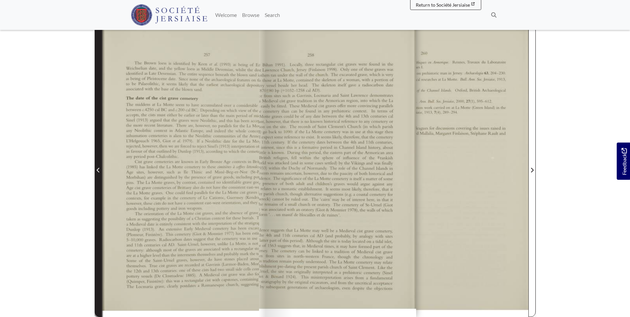
click at [98, 207] on span "Previous Page" at bounding box center [98, 166] width 7 height 301
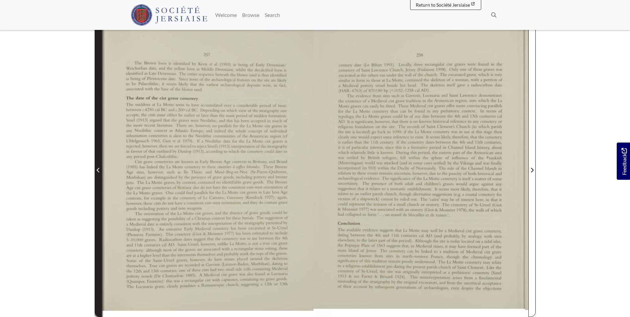
click at [98, 207] on span "Previous Page" at bounding box center [98, 166] width 7 height 301
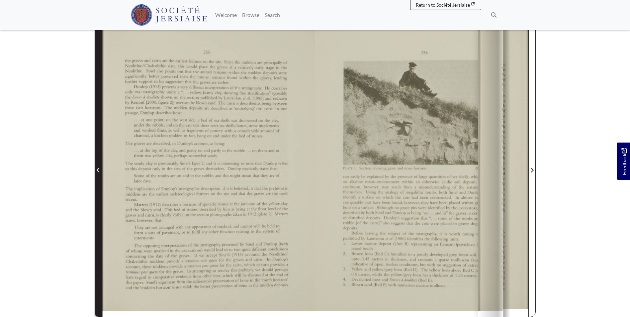
click at [98, 207] on span "Previous Page" at bounding box center [98, 166] width 7 height 301
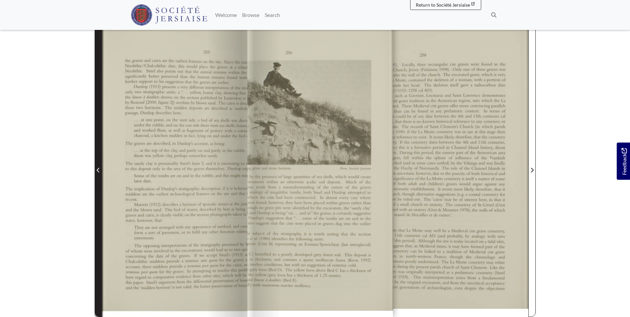
click at [98, 207] on span "Previous Page" at bounding box center [98, 166] width 7 height 301
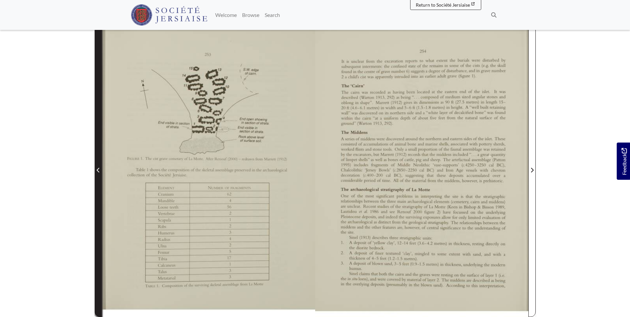
click at [98, 207] on span "Previous Page" at bounding box center [98, 166] width 7 height 301
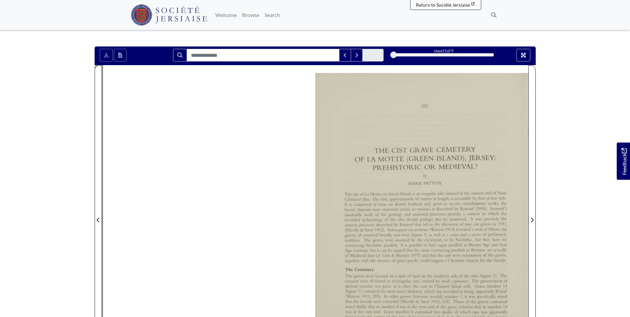
scroll to position [66, 0]
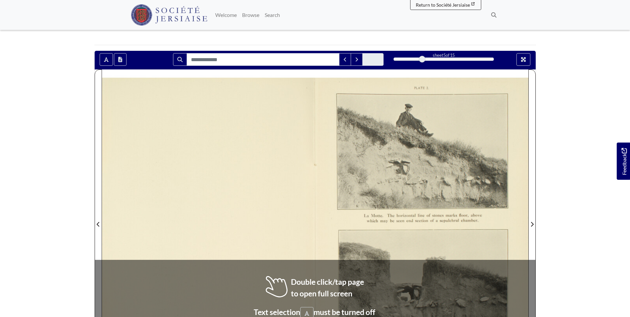
scroll to position [66, 0]
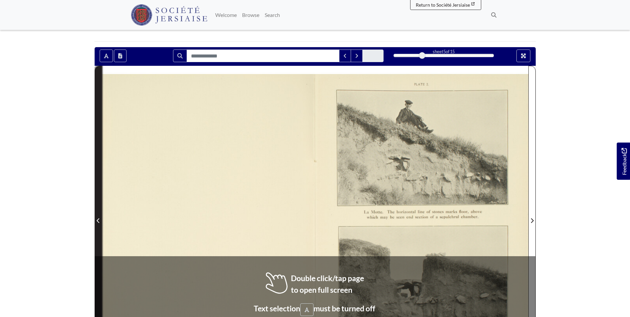
click at [96, 219] on span "Previous Page" at bounding box center [98, 221] width 7 height 8
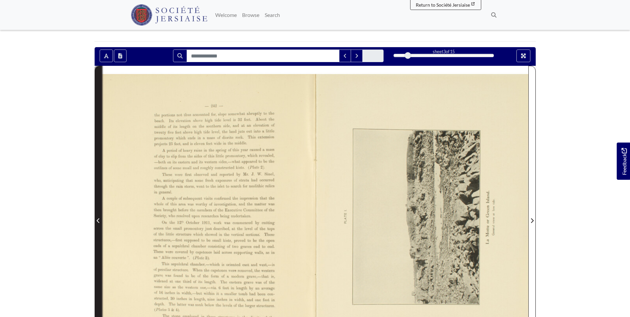
click at [97, 219] on icon "Previous Page" at bounding box center [98, 220] width 3 height 5
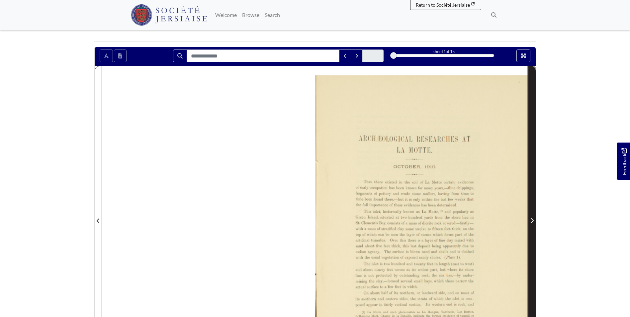
click at [530, 177] on span "Next Page" at bounding box center [532, 216] width 7 height 301
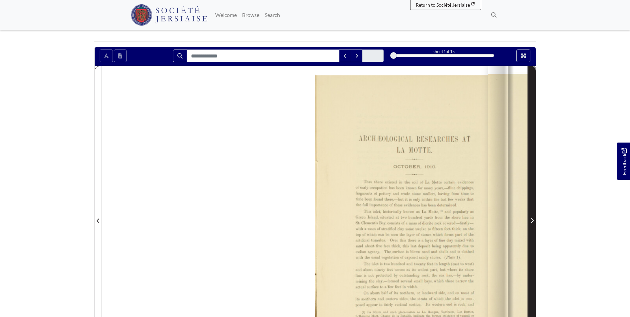
click at [530, 177] on span "Next Page" at bounding box center [532, 216] width 7 height 301
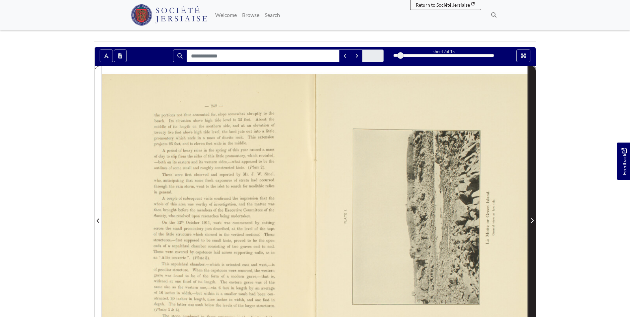
click at [530, 177] on span "Next Page" at bounding box center [532, 216] width 7 height 301
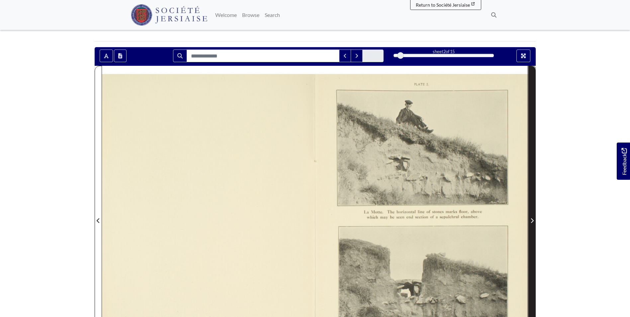
click at [530, 177] on span "Next Page" at bounding box center [532, 216] width 7 height 301
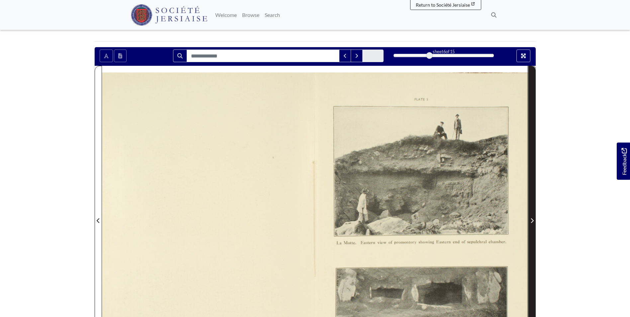
click at [530, 177] on span "Next Page" at bounding box center [532, 216] width 7 height 301
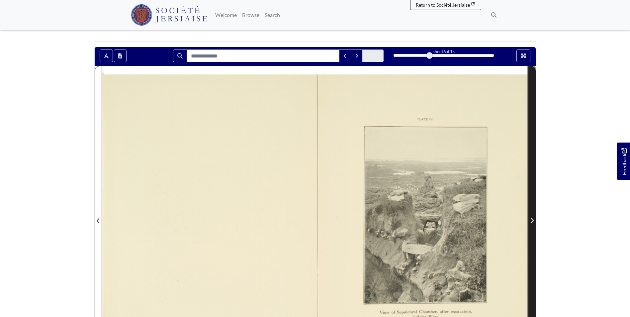
click at [530, 177] on span "Next Page" at bounding box center [532, 216] width 7 height 301
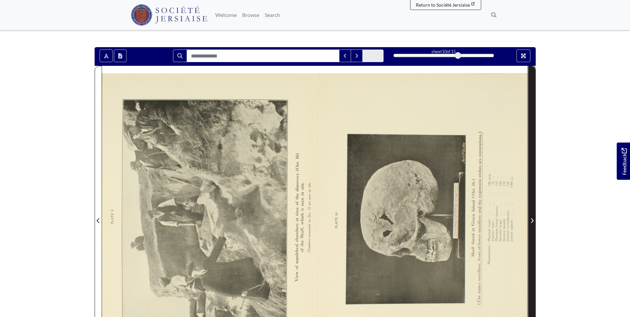
click at [530, 177] on span "Next Page" at bounding box center [532, 216] width 7 height 301
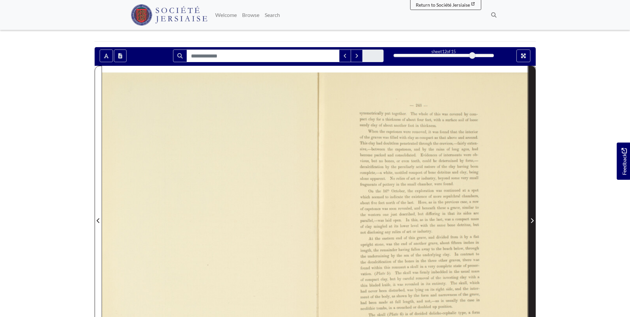
click at [530, 177] on span "Next Page" at bounding box center [532, 216] width 7 height 301
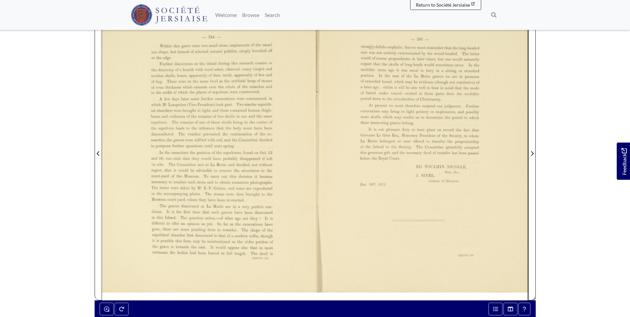
scroll to position [133, 0]
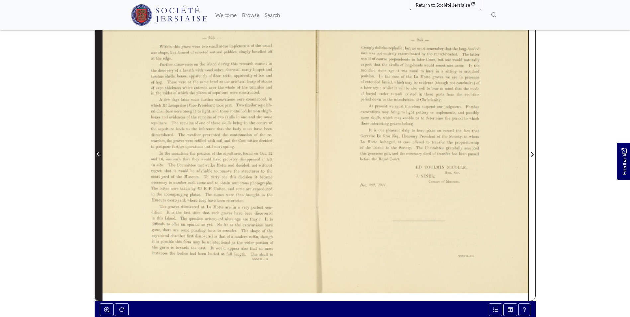
click at [96, 126] on span "Previous Page" at bounding box center [98, 150] width 7 height 301
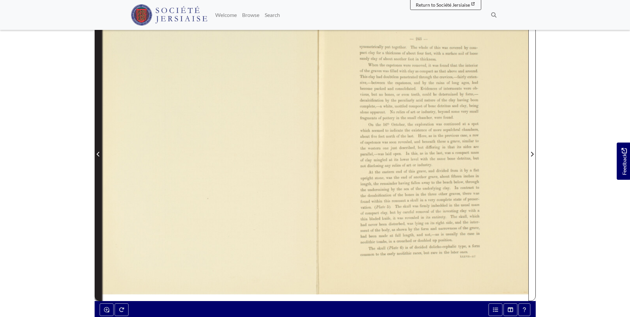
click at [96, 126] on span "Previous Page" at bounding box center [98, 150] width 7 height 301
